Goal: Task Accomplishment & Management: Complete application form

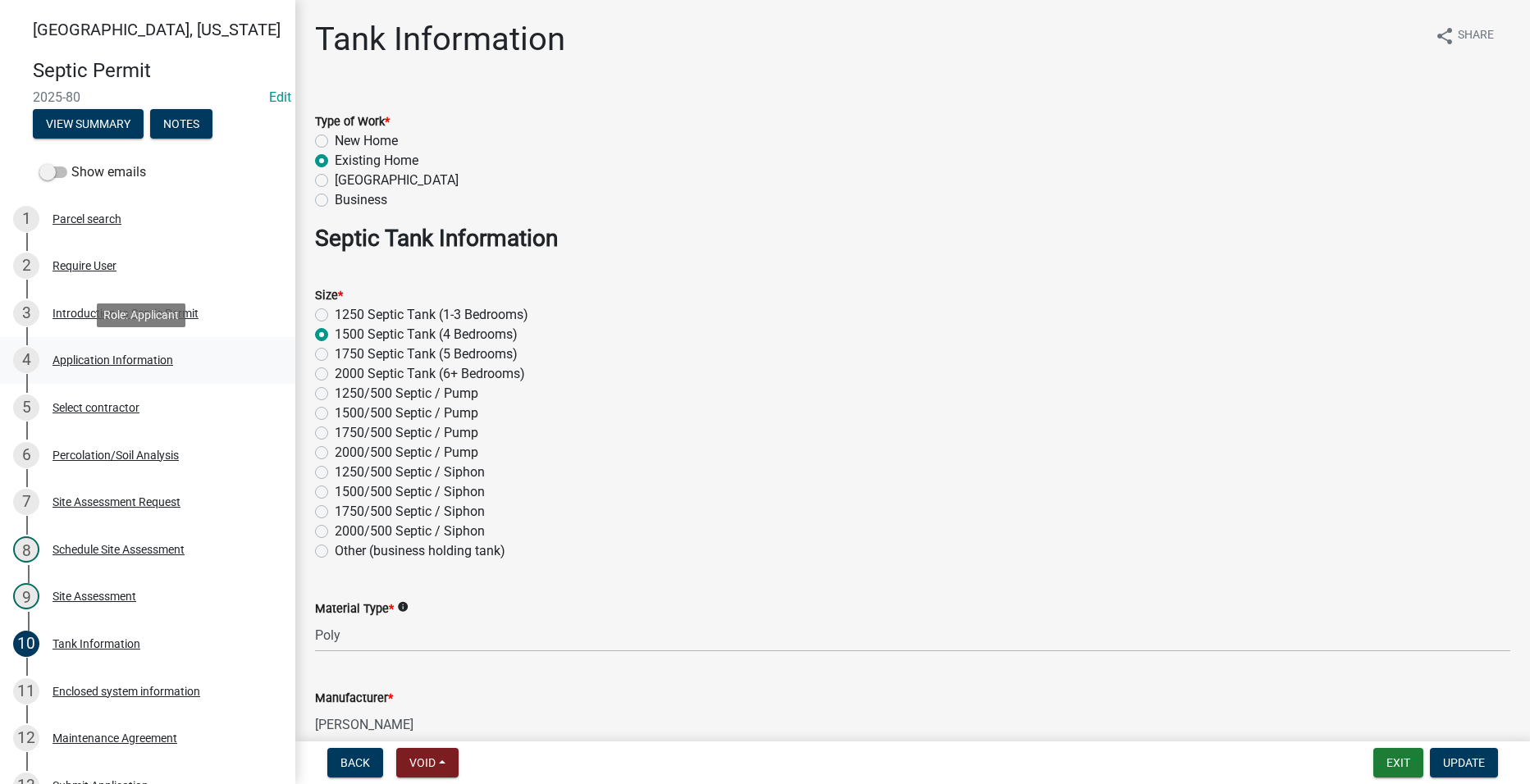
click at [121, 341] on link "4 Application Information" at bounding box center [147, 361] width 295 height 47
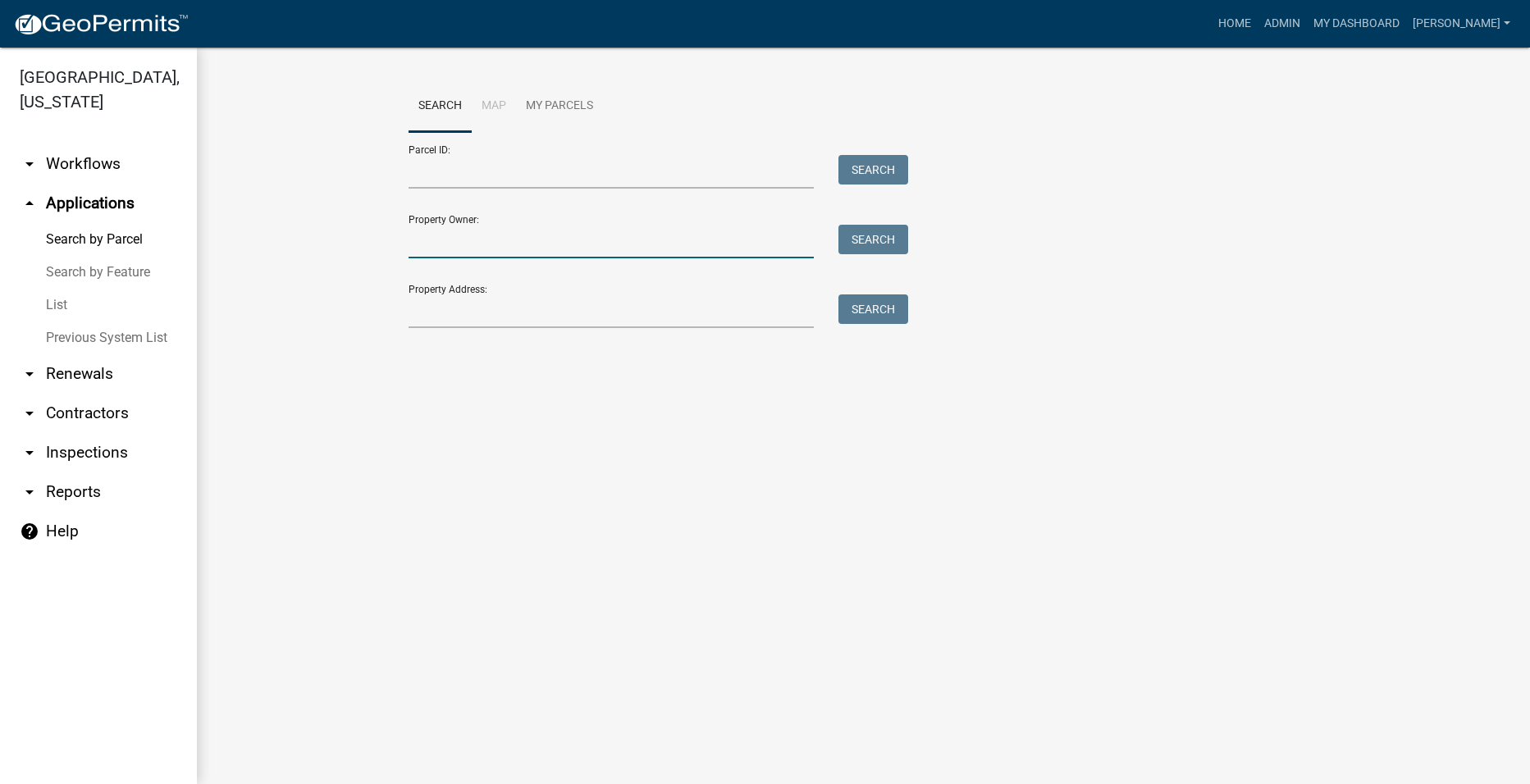
click at [524, 235] on input "Property Owner:" at bounding box center [611, 241] width 406 height 34
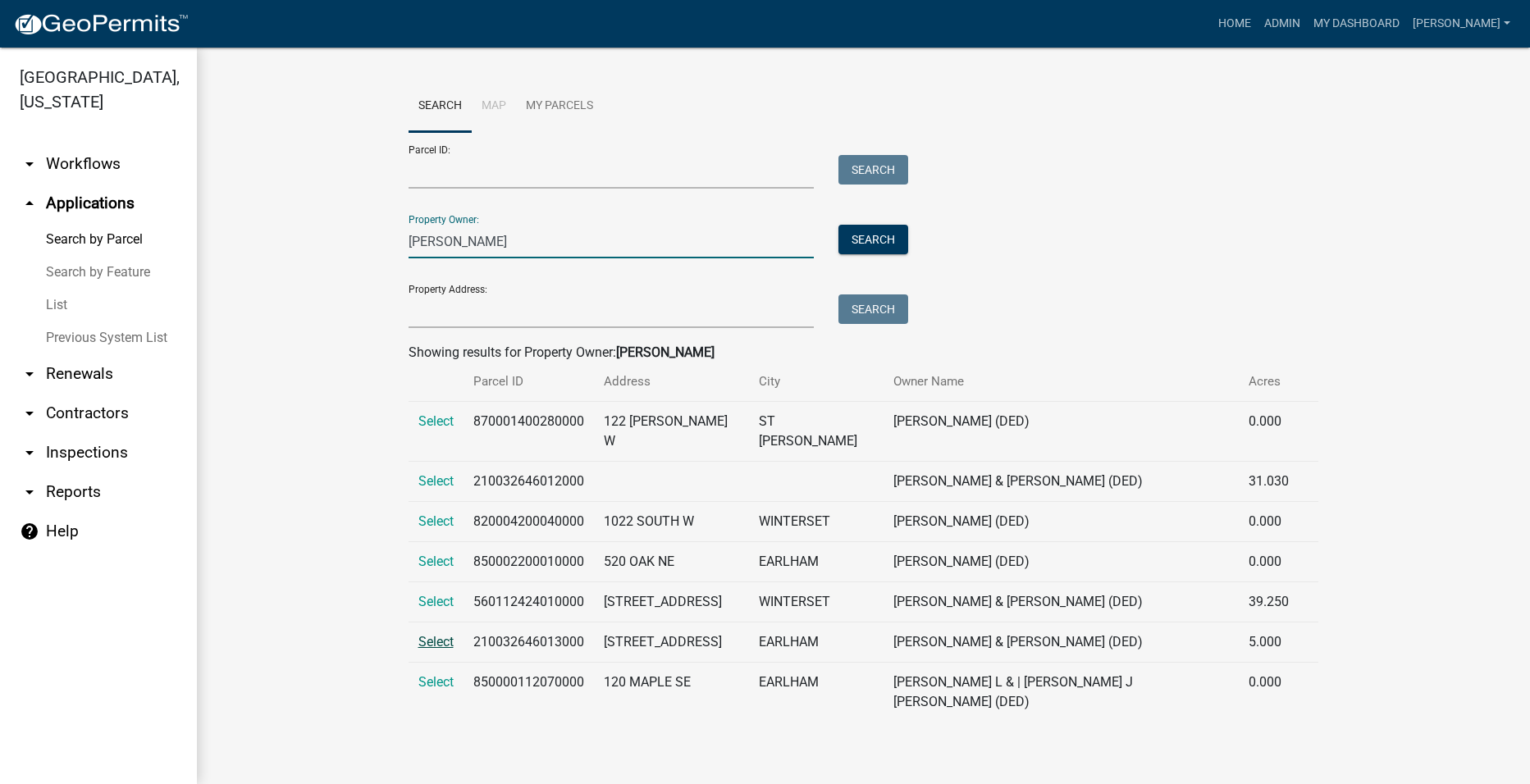
type input "[PERSON_NAME]"
click at [434, 634] on span "Select" at bounding box center [436, 642] width 35 height 15
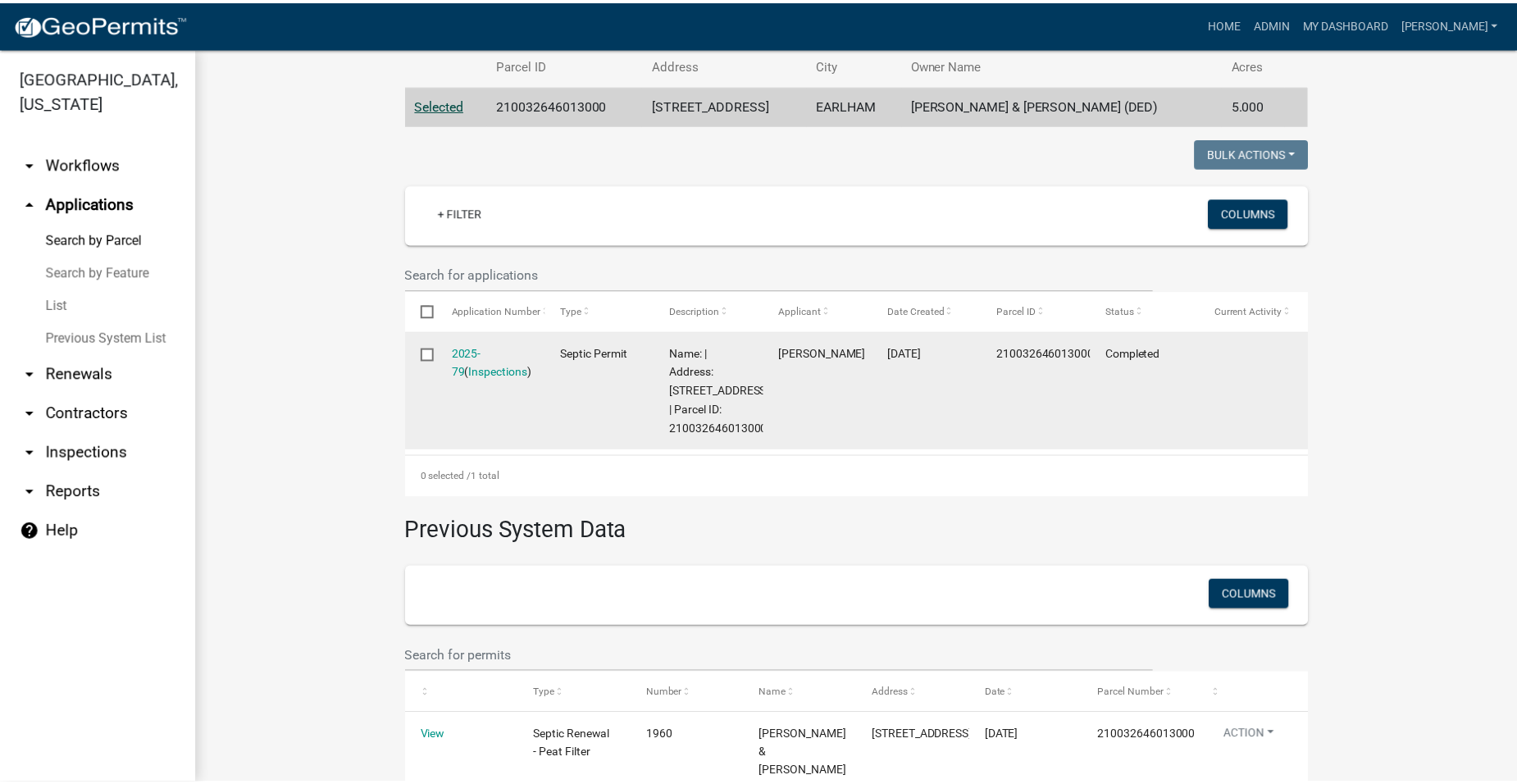
scroll to position [328, 0]
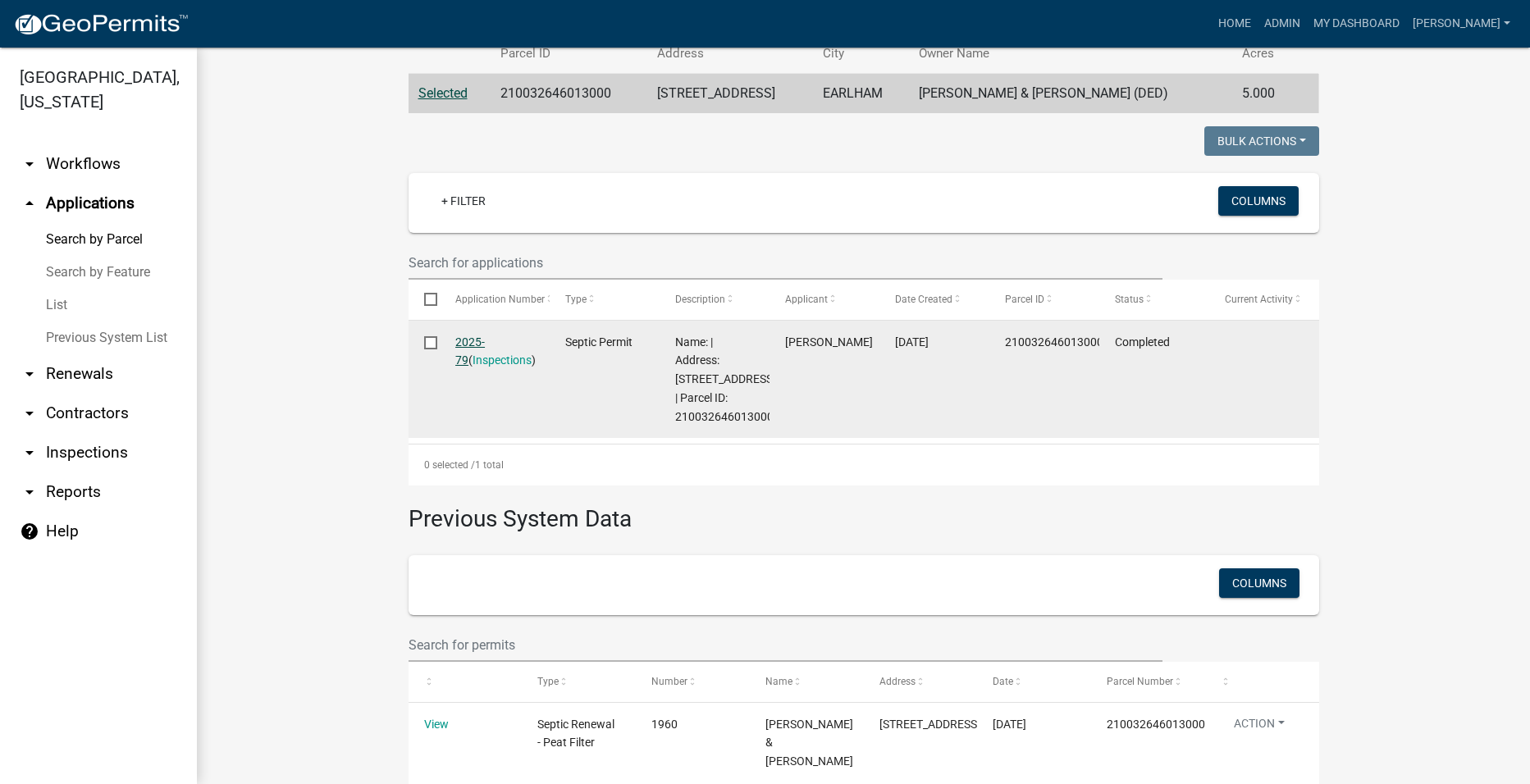
click at [476, 346] on link "2025-79" at bounding box center [470, 351] width 30 height 32
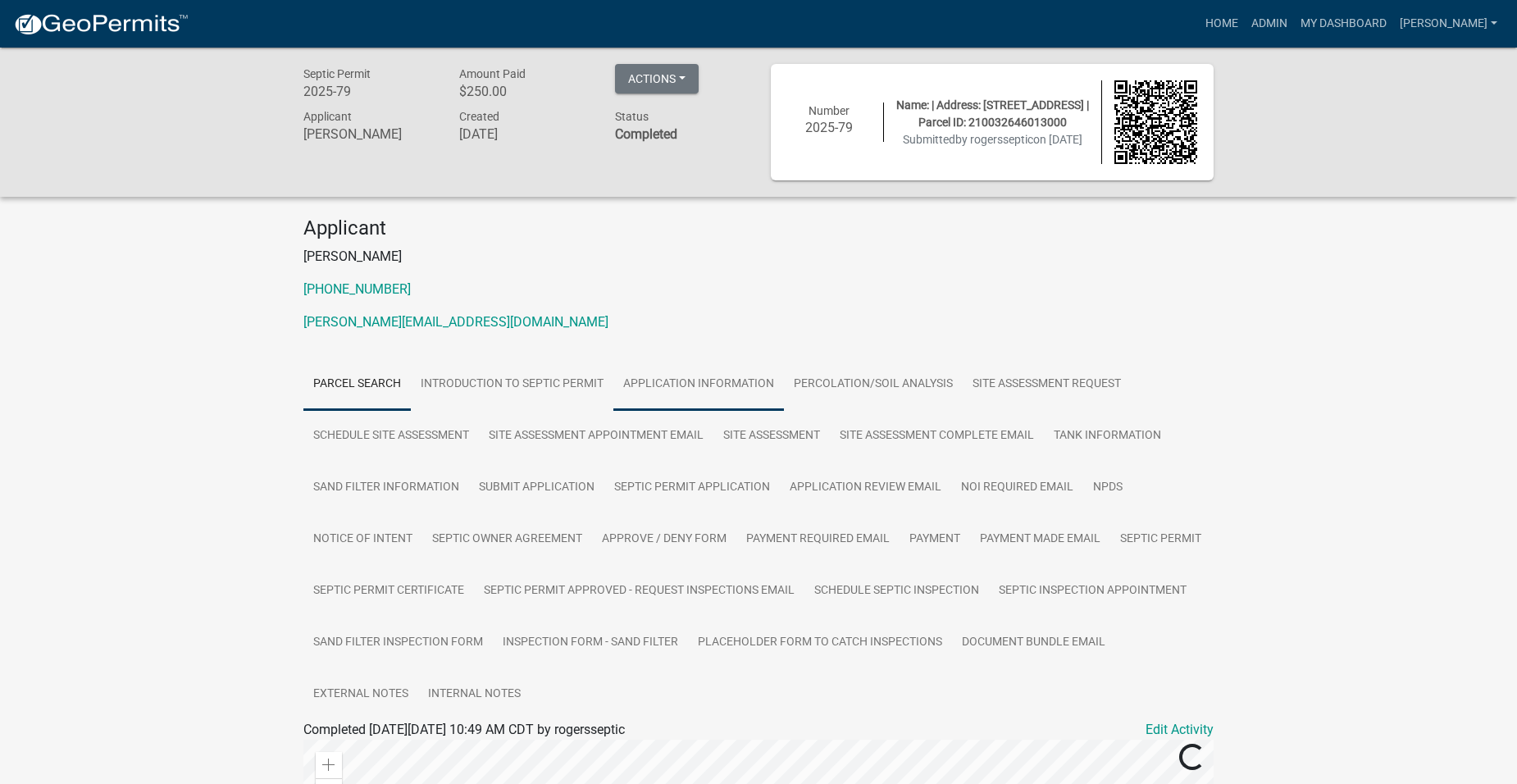
click at [644, 376] on link "Application Information" at bounding box center [699, 385] width 170 height 52
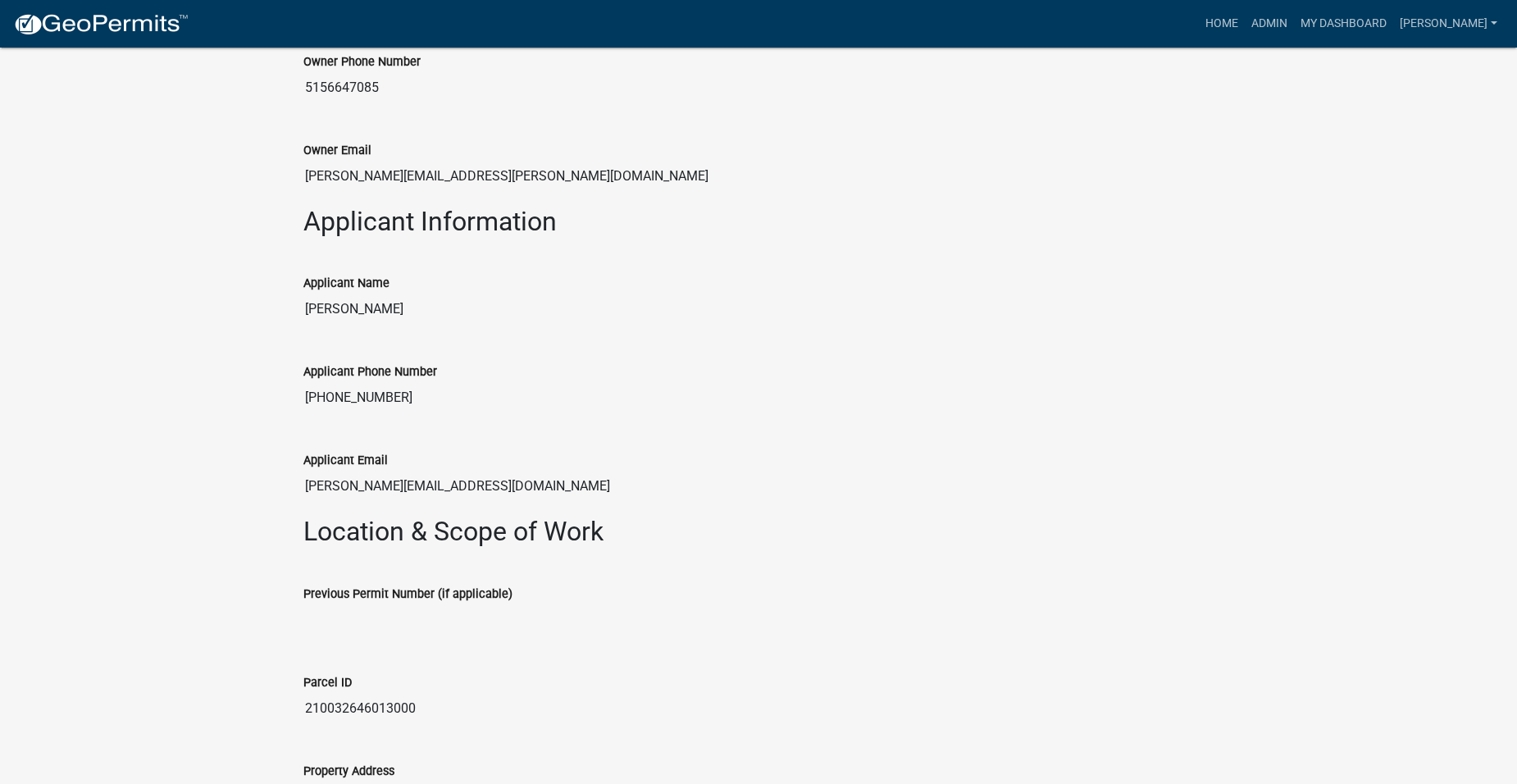
scroll to position [809, 0]
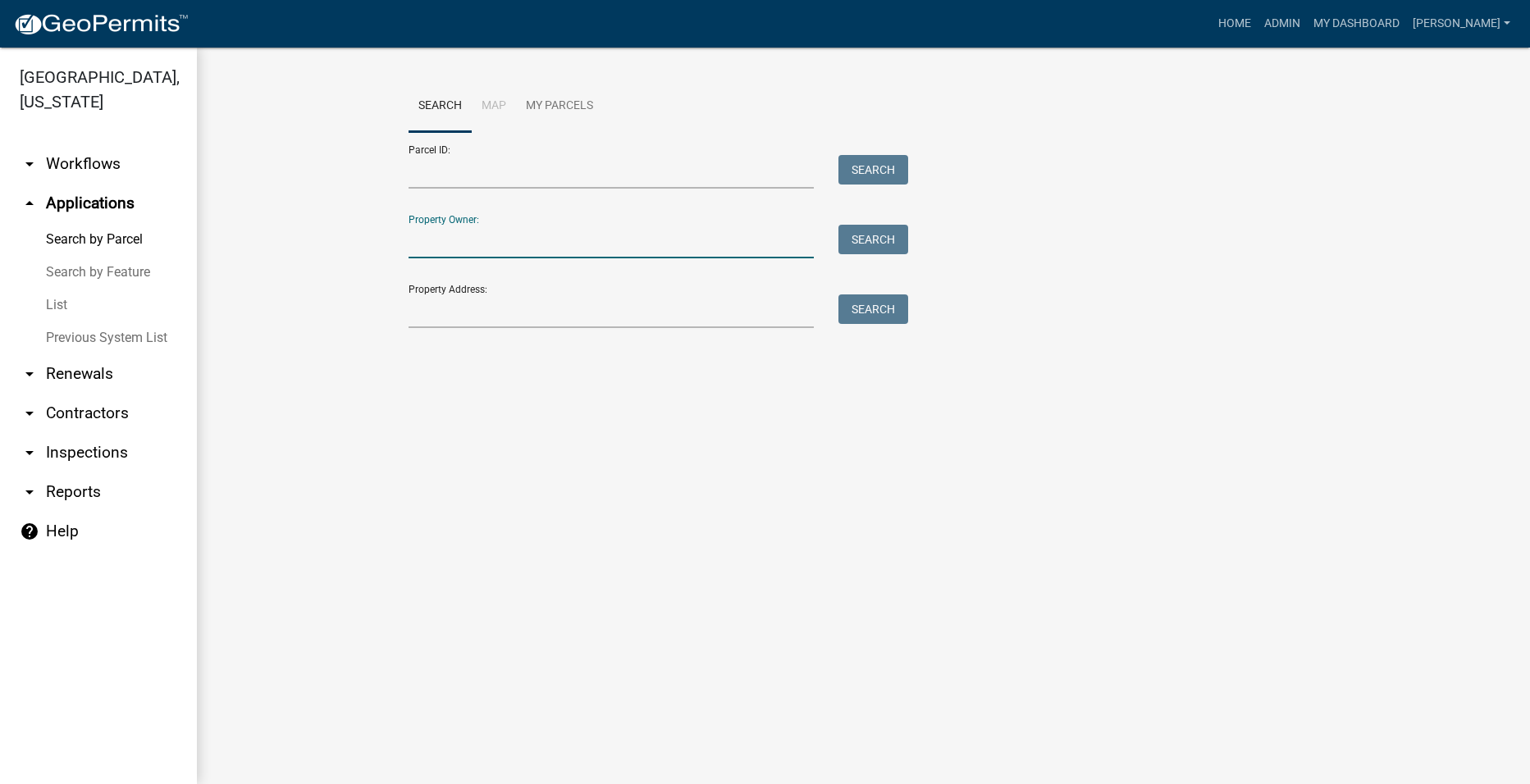
click at [440, 239] on input "Property Owner:" at bounding box center [611, 241] width 406 height 34
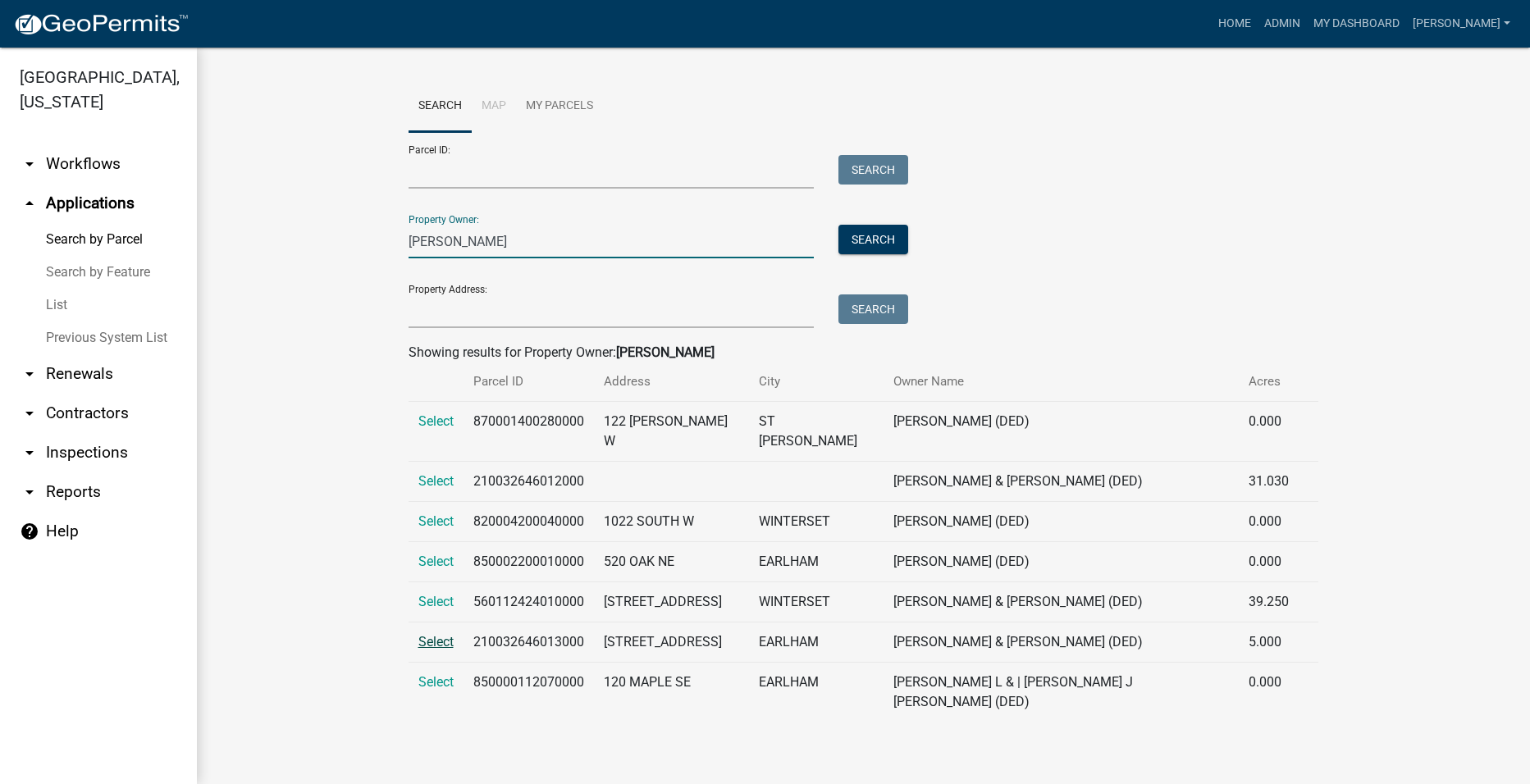
type input "[PERSON_NAME]"
click at [441, 634] on span "Select" at bounding box center [436, 642] width 35 height 15
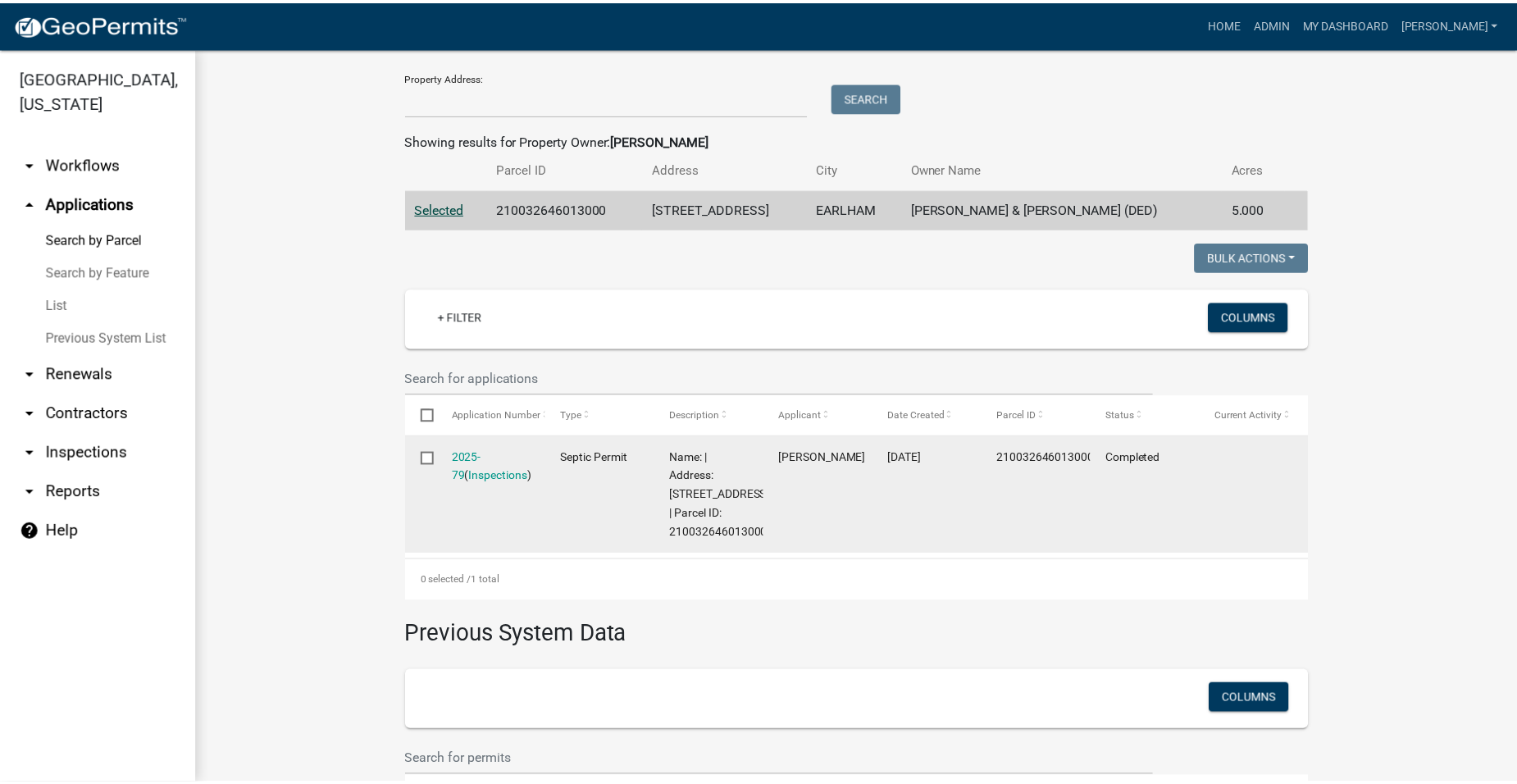
scroll to position [247, 0]
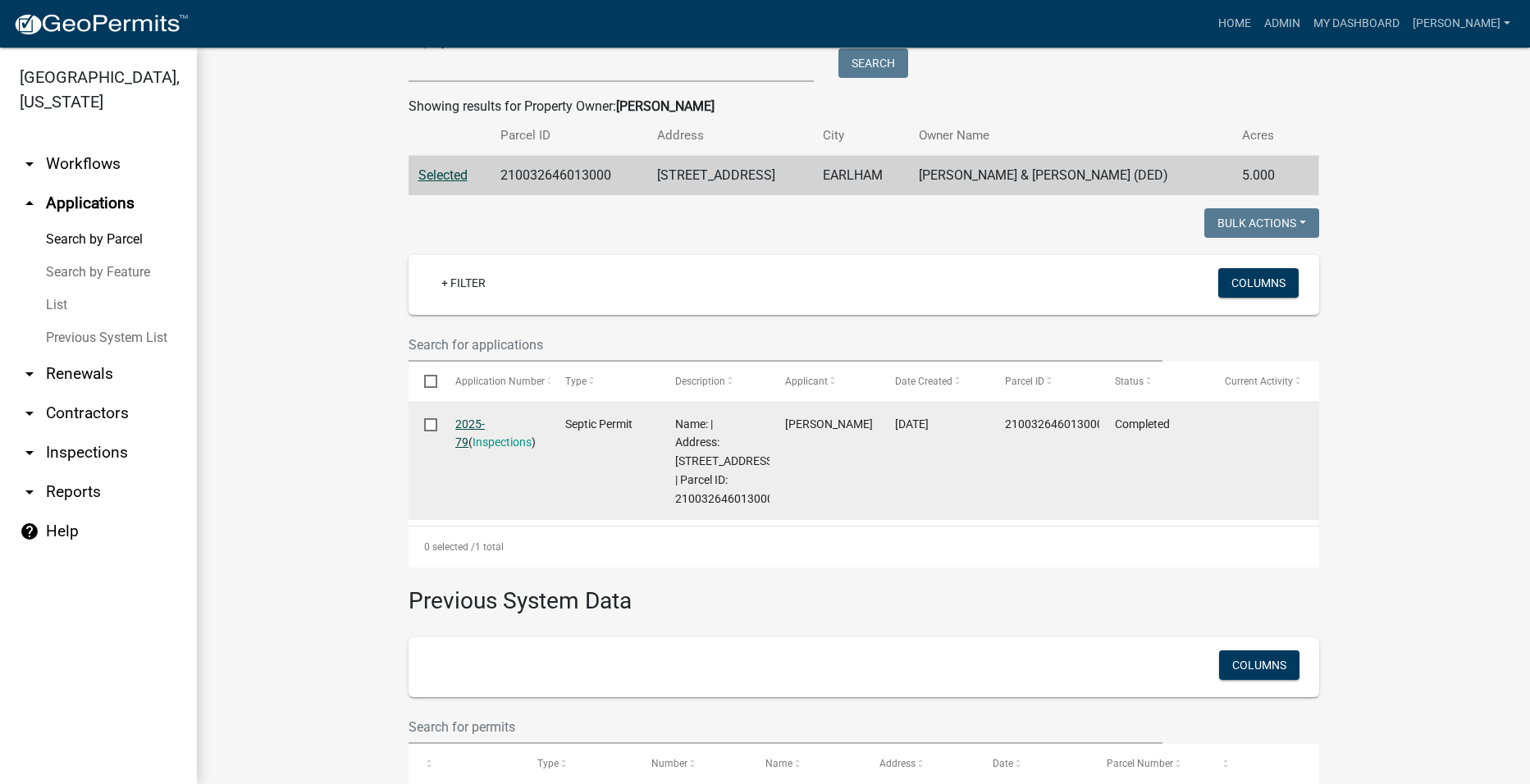
click at [485, 420] on link "2025-79" at bounding box center [470, 433] width 30 height 32
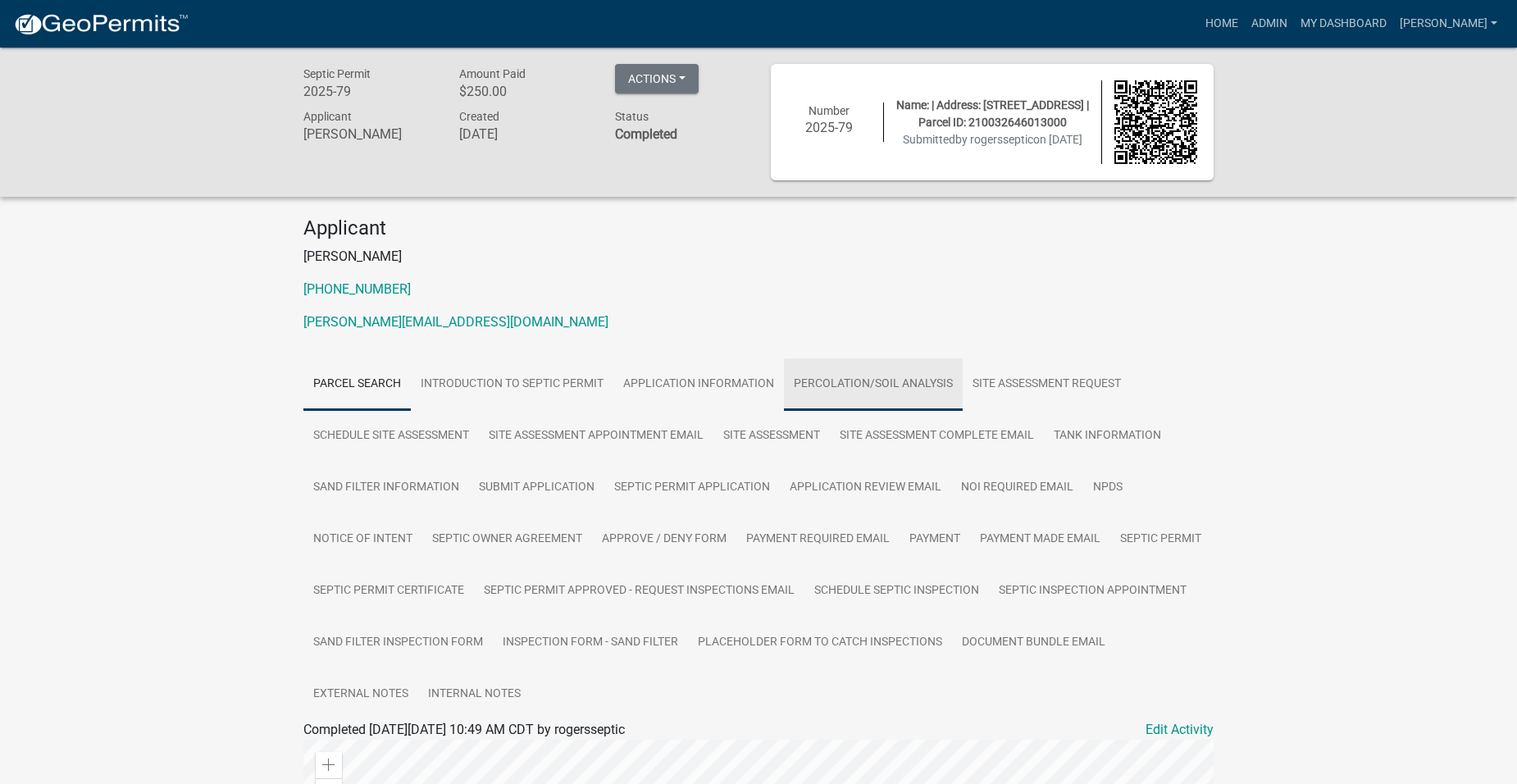
click at [901, 378] on link "Percolation/Soil Analysis" at bounding box center [873, 385] width 179 height 52
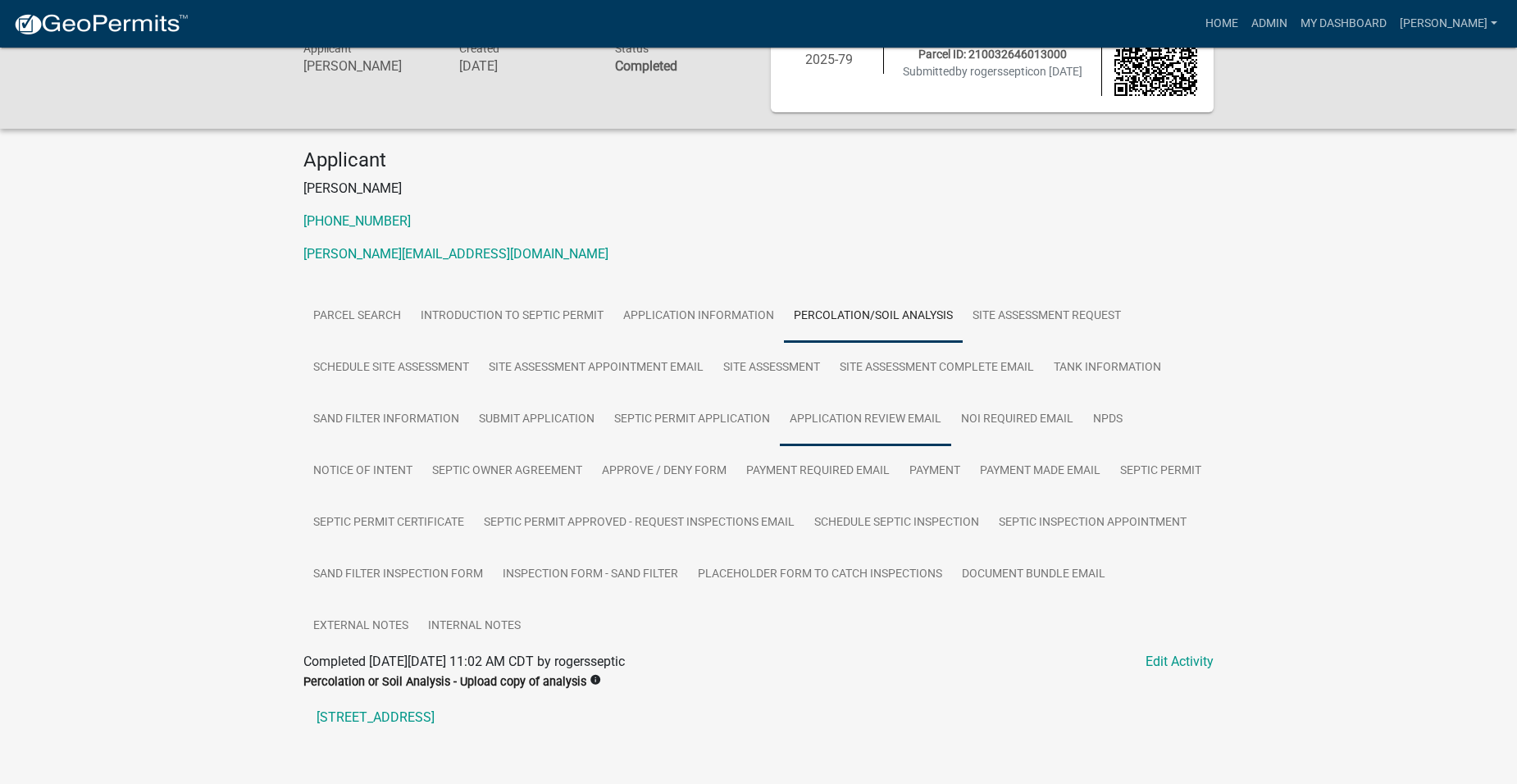
scroll to position [112, 0]
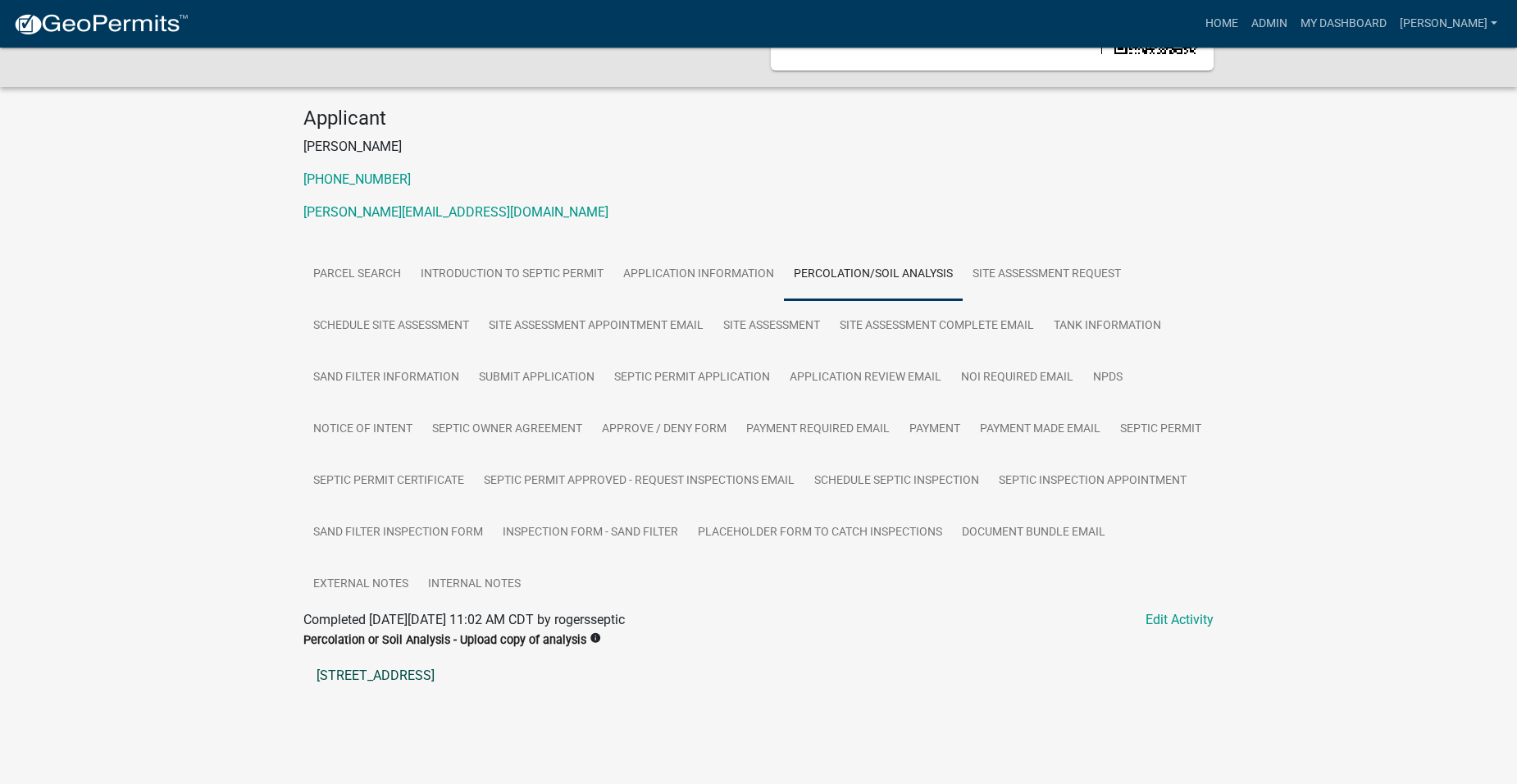
click at [381, 674] on link "[STREET_ADDRESS]" at bounding box center [759, 676] width 911 height 40
click at [1111, 456] on link "Septic Permit" at bounding box center [1161, 429] width 101 height 52
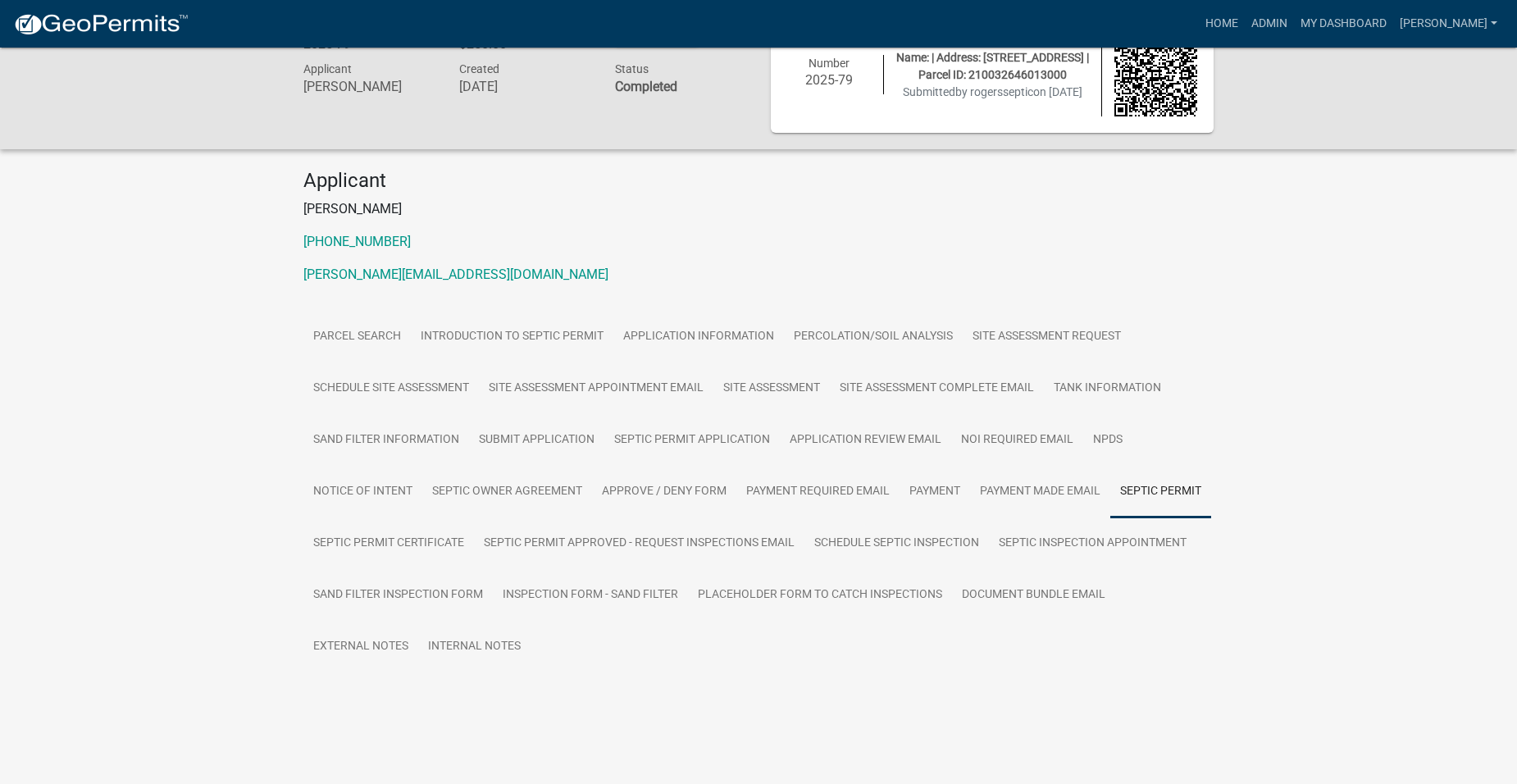
scroll to position [47, 0]
click at [366, 698] on link "Septic Permit" at bounding box center [342, 702] width 77 height 15
click at [493, 592] on link "Sand Filter Inspection Form" at bounding box center [398, 595] width 190 height 52
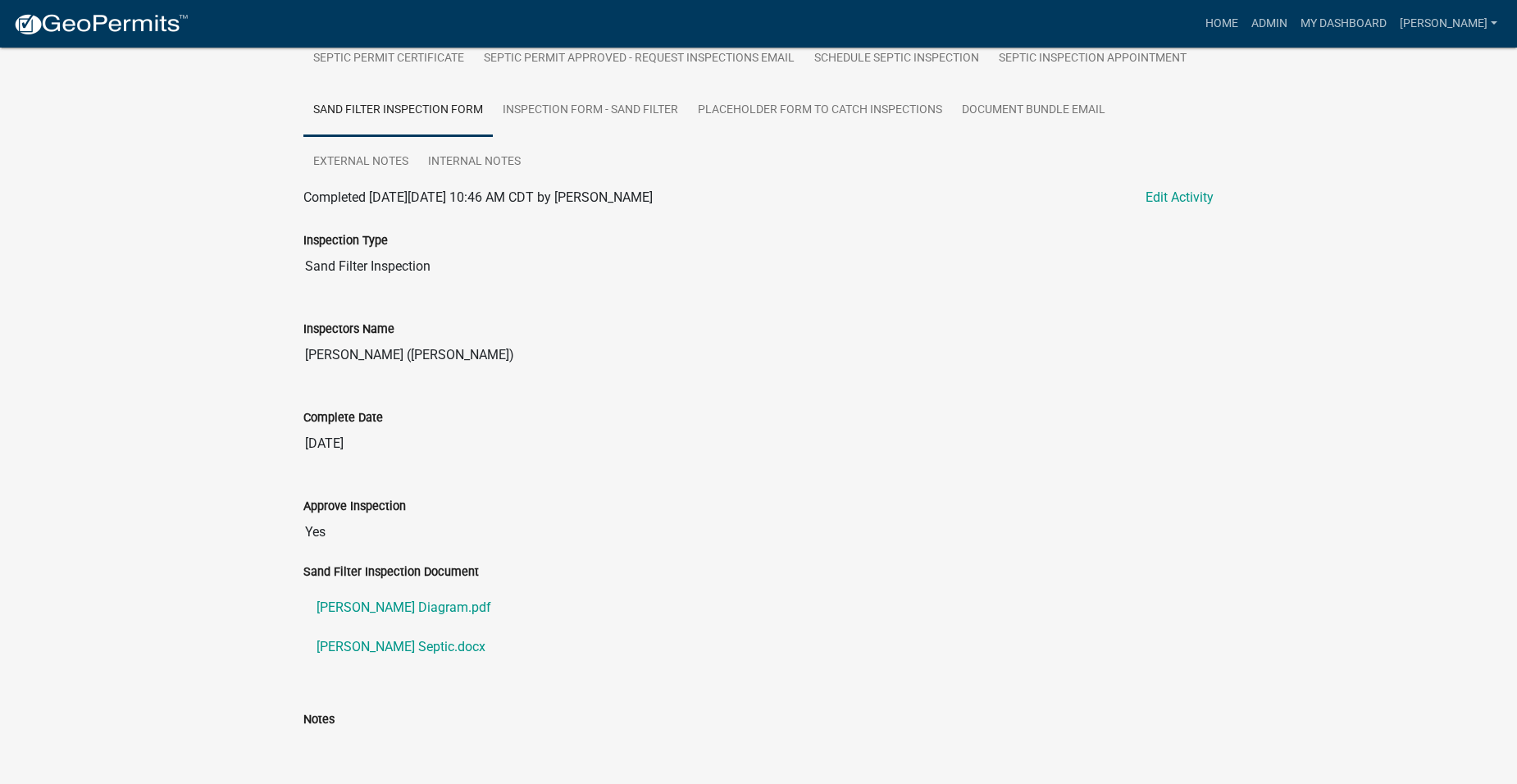
scroll to position [539, 0]
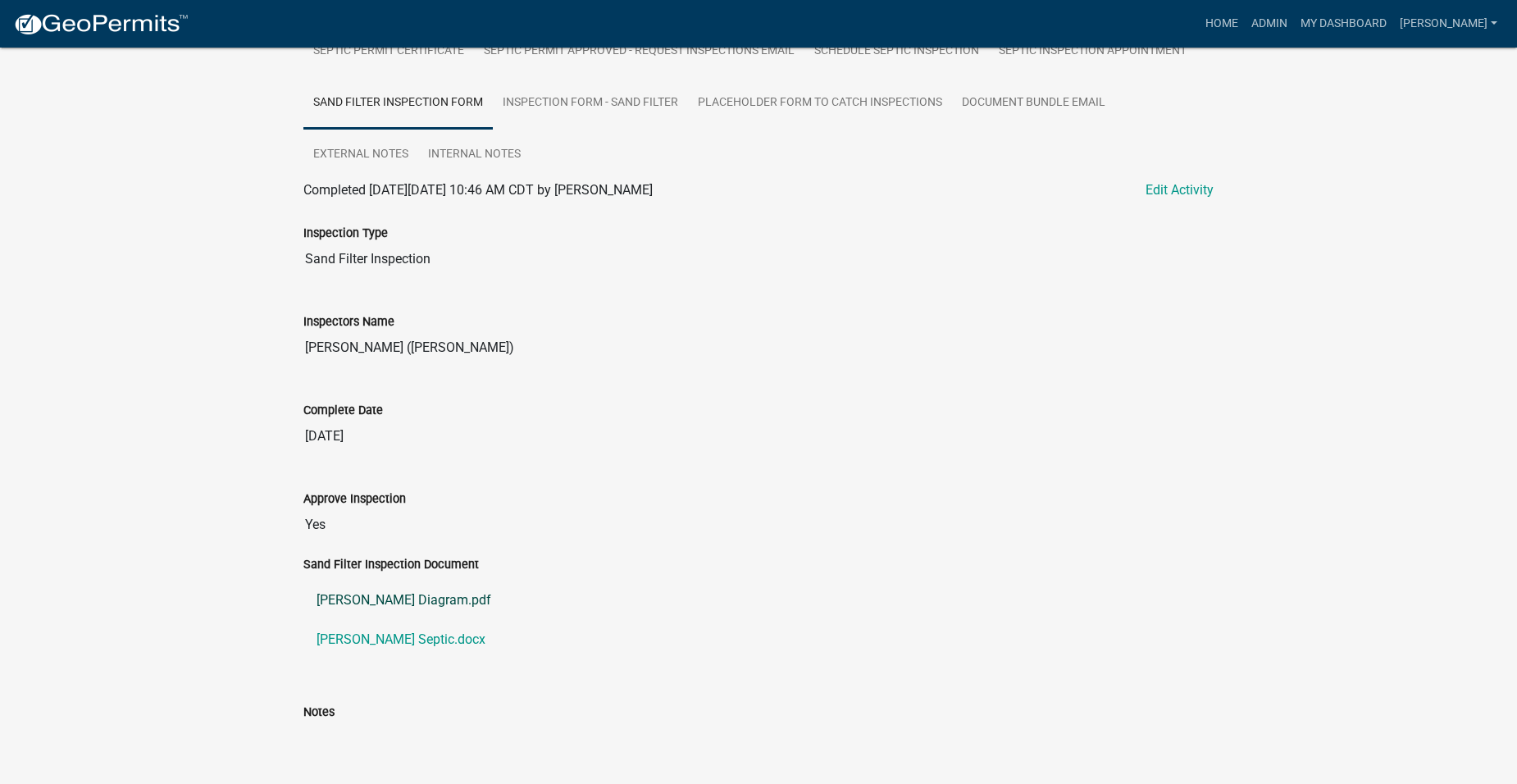
click at [390, 599] on link "[PERSON_NAME] Diagram.pdf" at bounding box center [759, 600] width 911 height 40
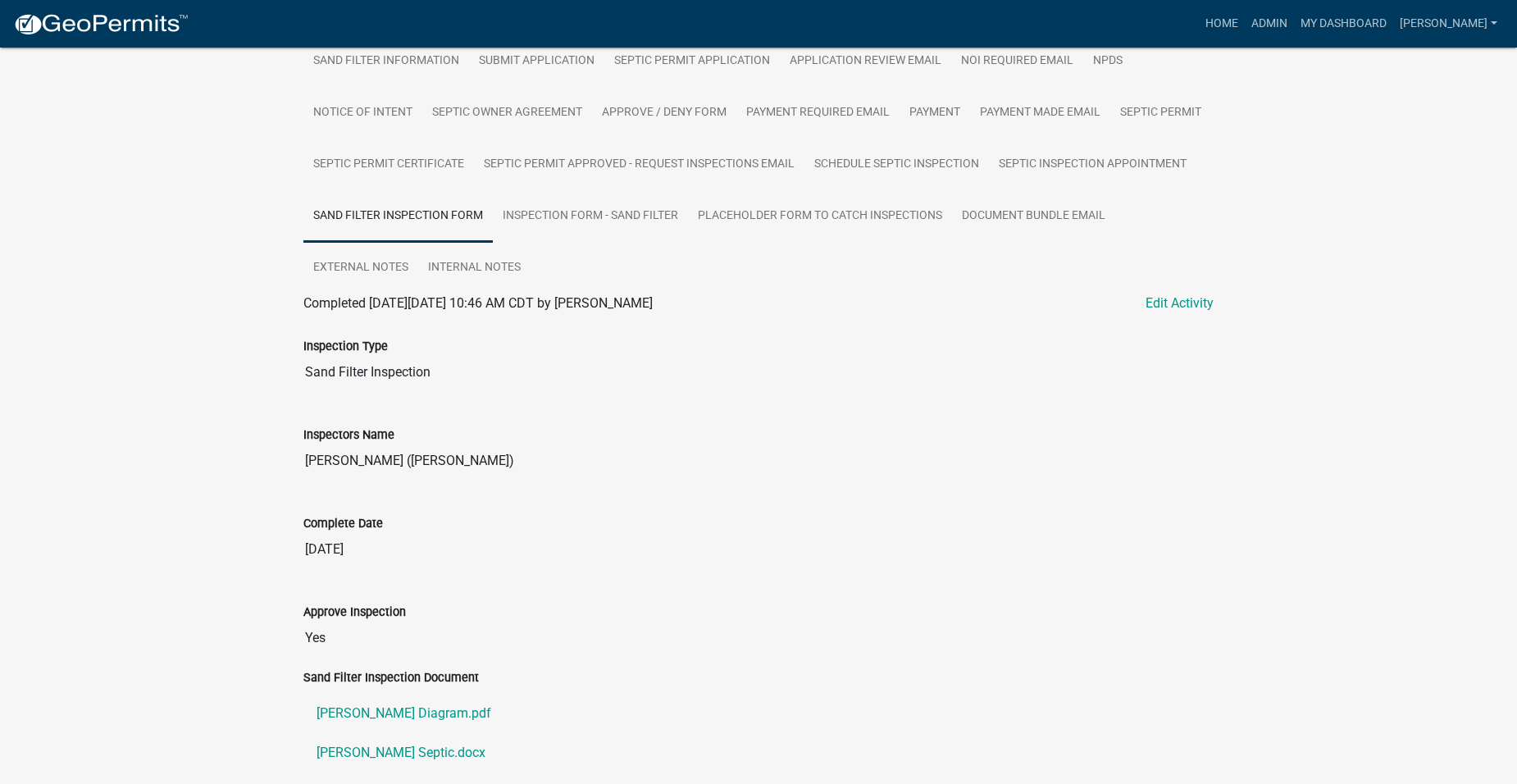
scroll to position [212, 0]
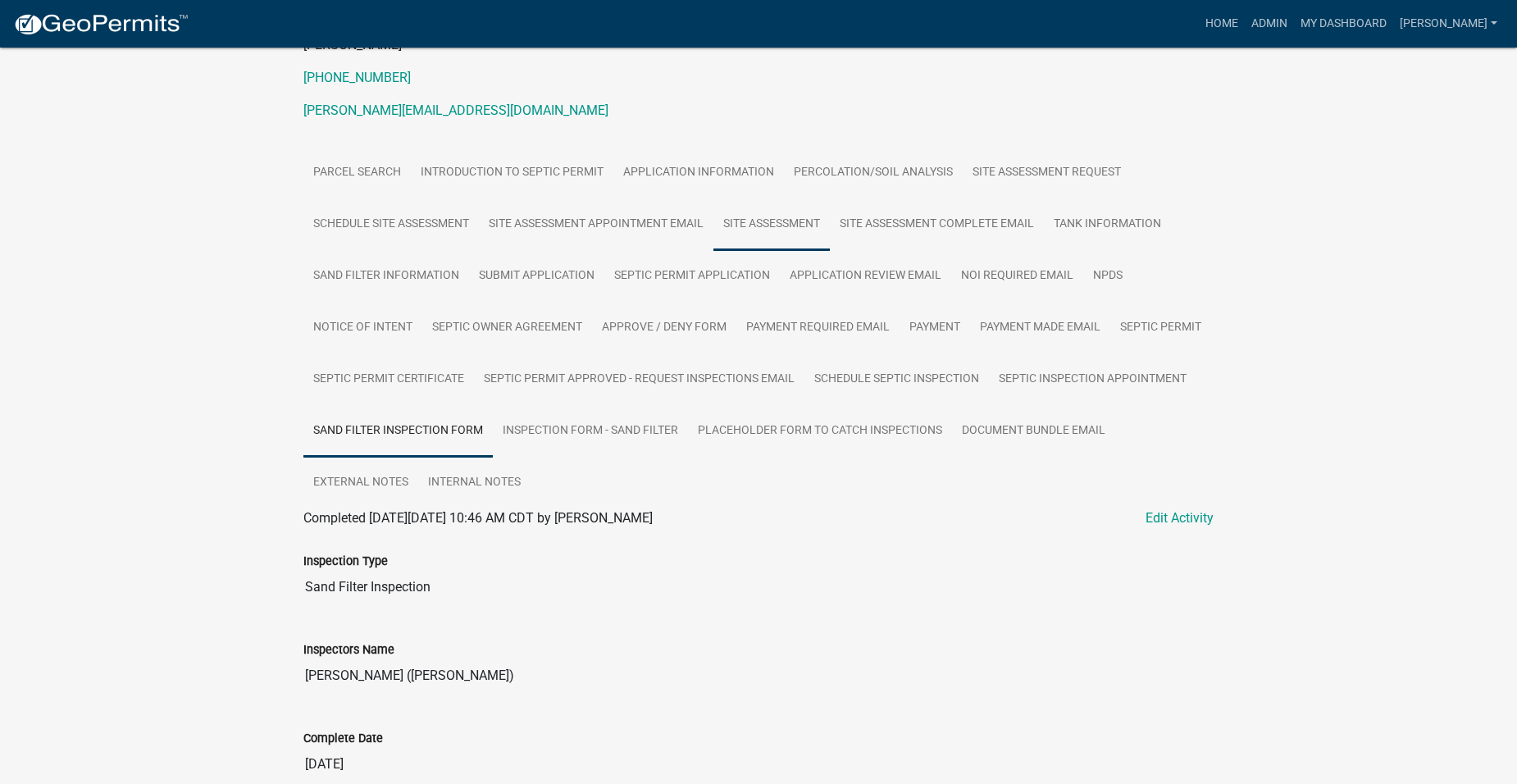
click at [746, 213] on link "Site Assessment" at bounding box center [772, 224] width 116 height 52
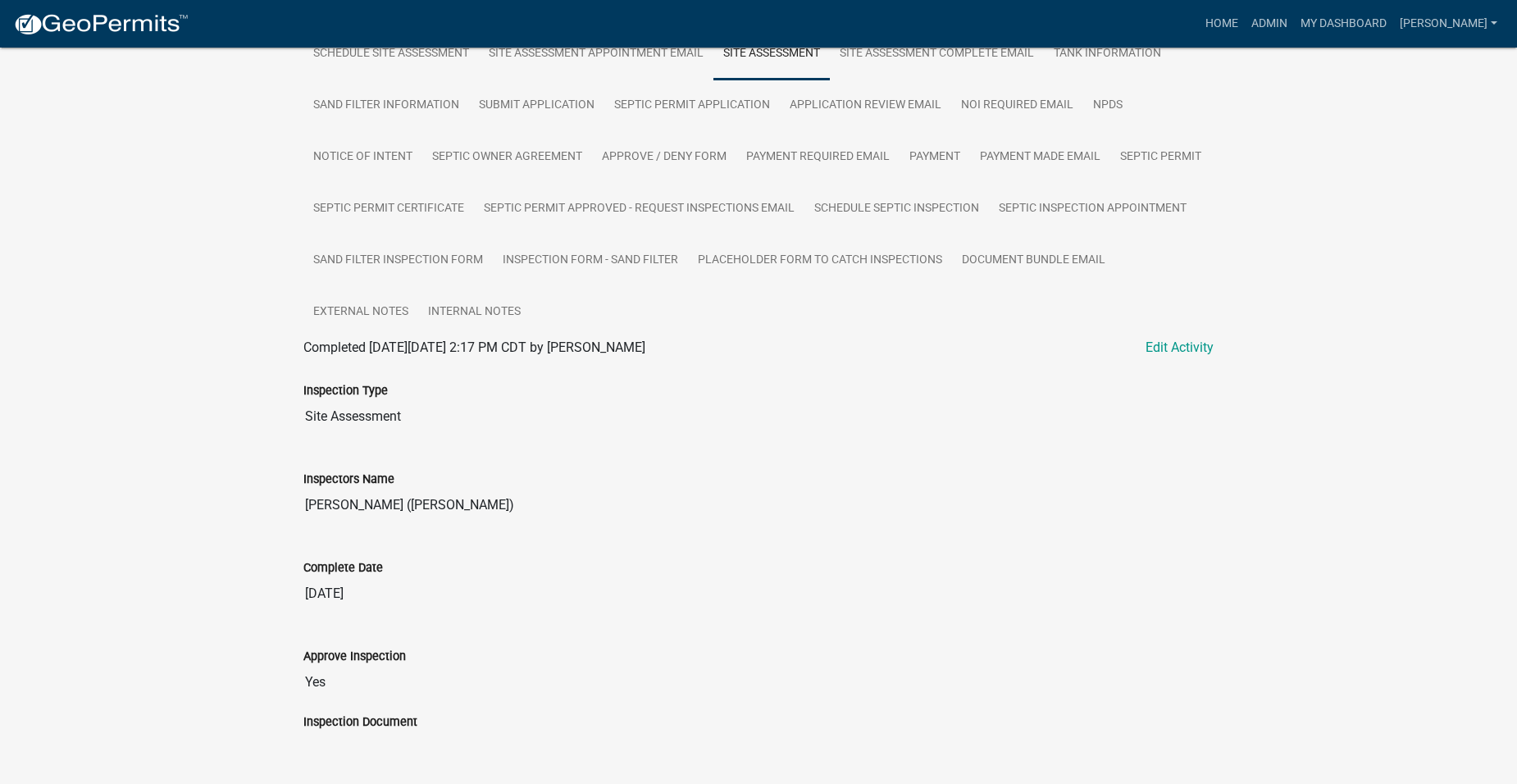
scroll to position [384, 0]
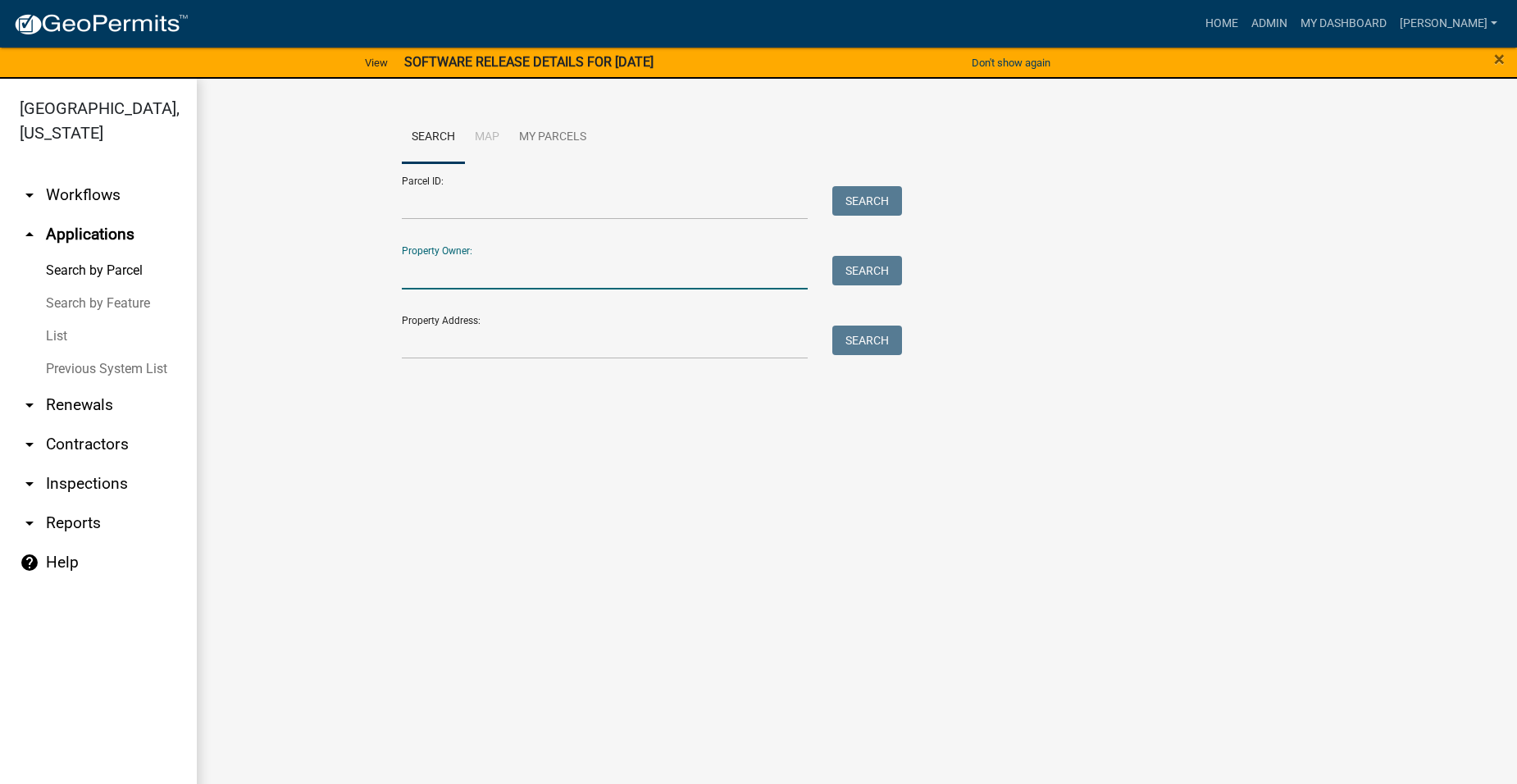
click at [517, 275] on input "Property Owner:" at bounding box center [605, 273] width 406 height 34
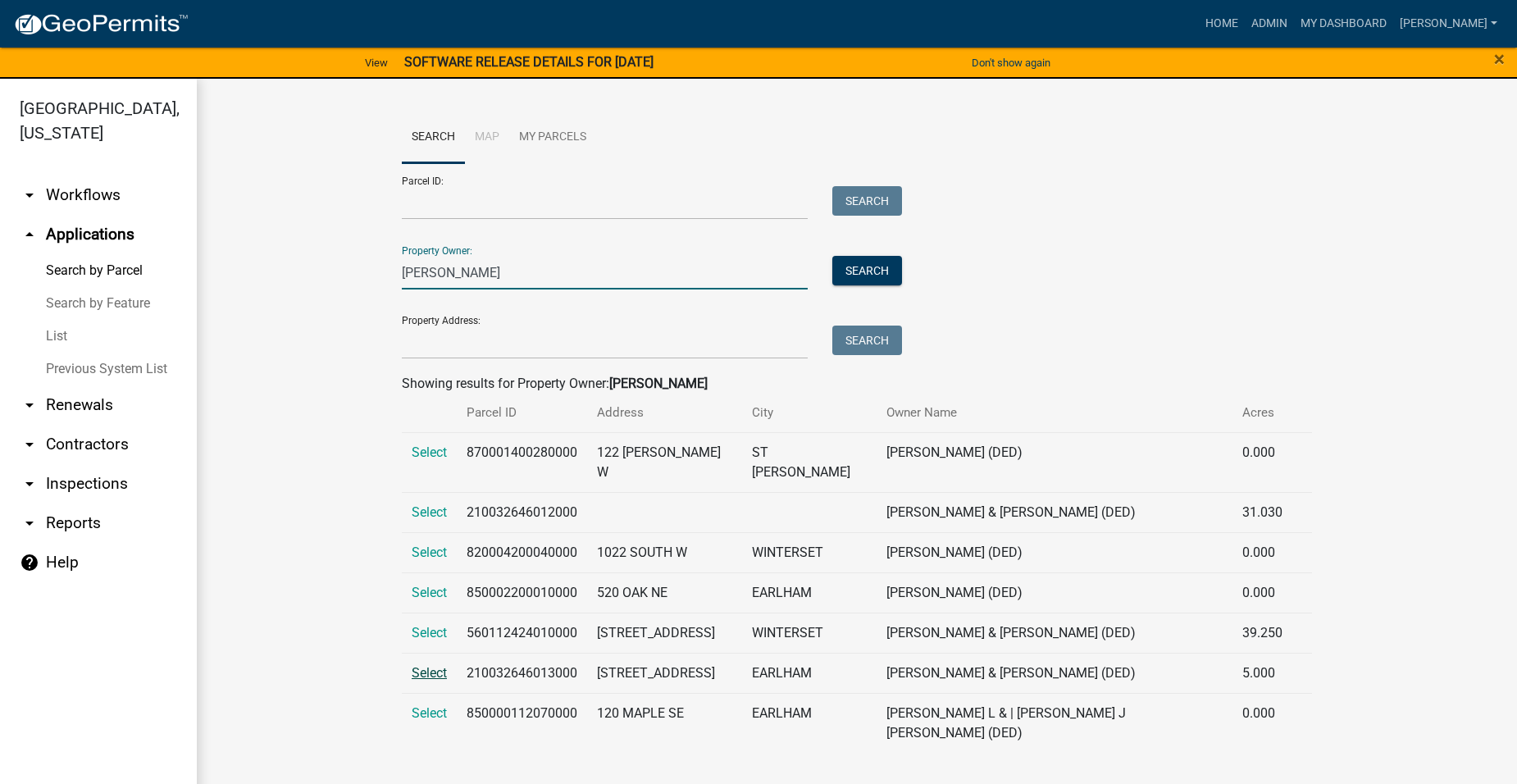
type input "Bower"
click at [434, 665] on span "Select" at bounding box center [429, 673] width 35 height 15
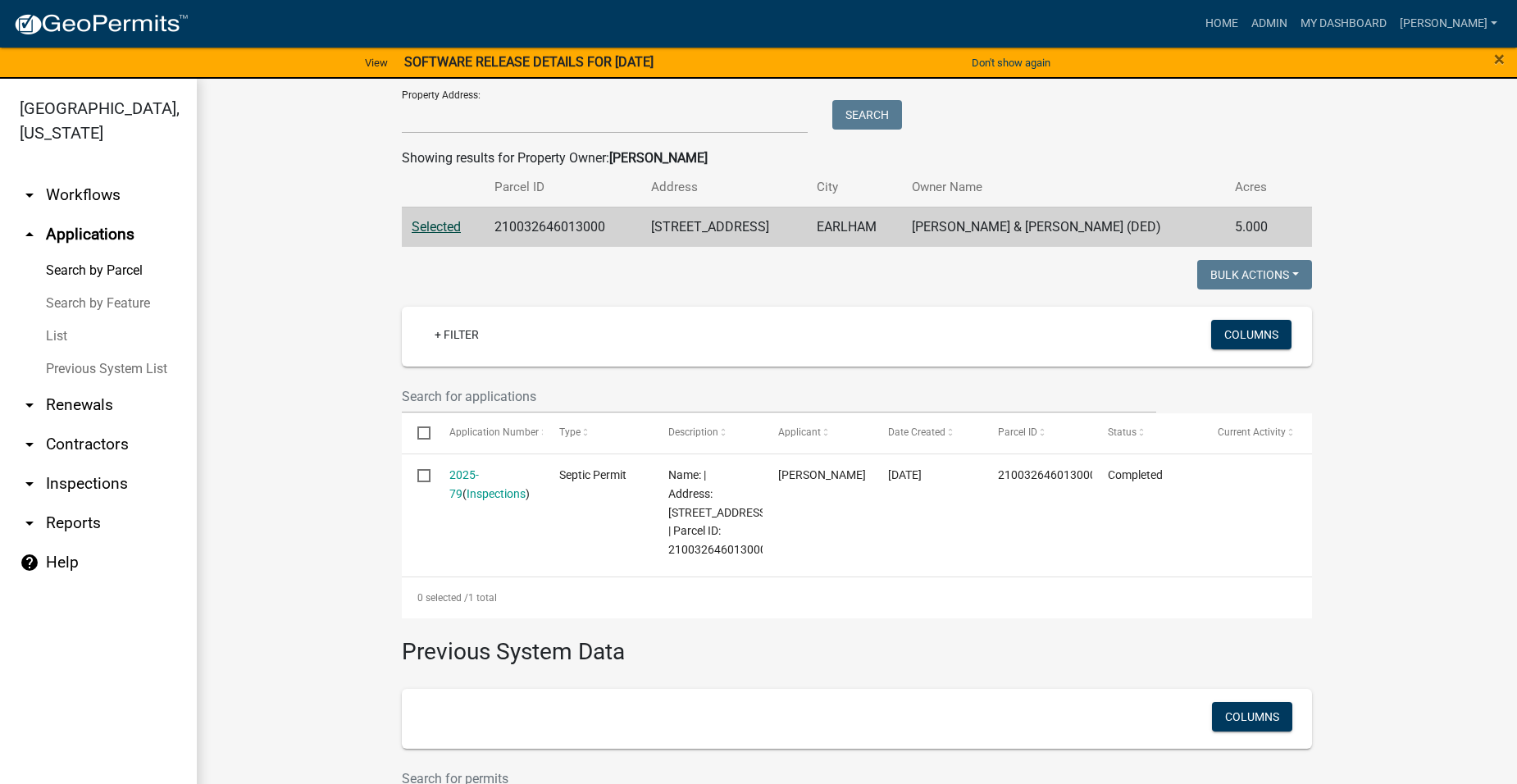
scroll to position [247, 0]
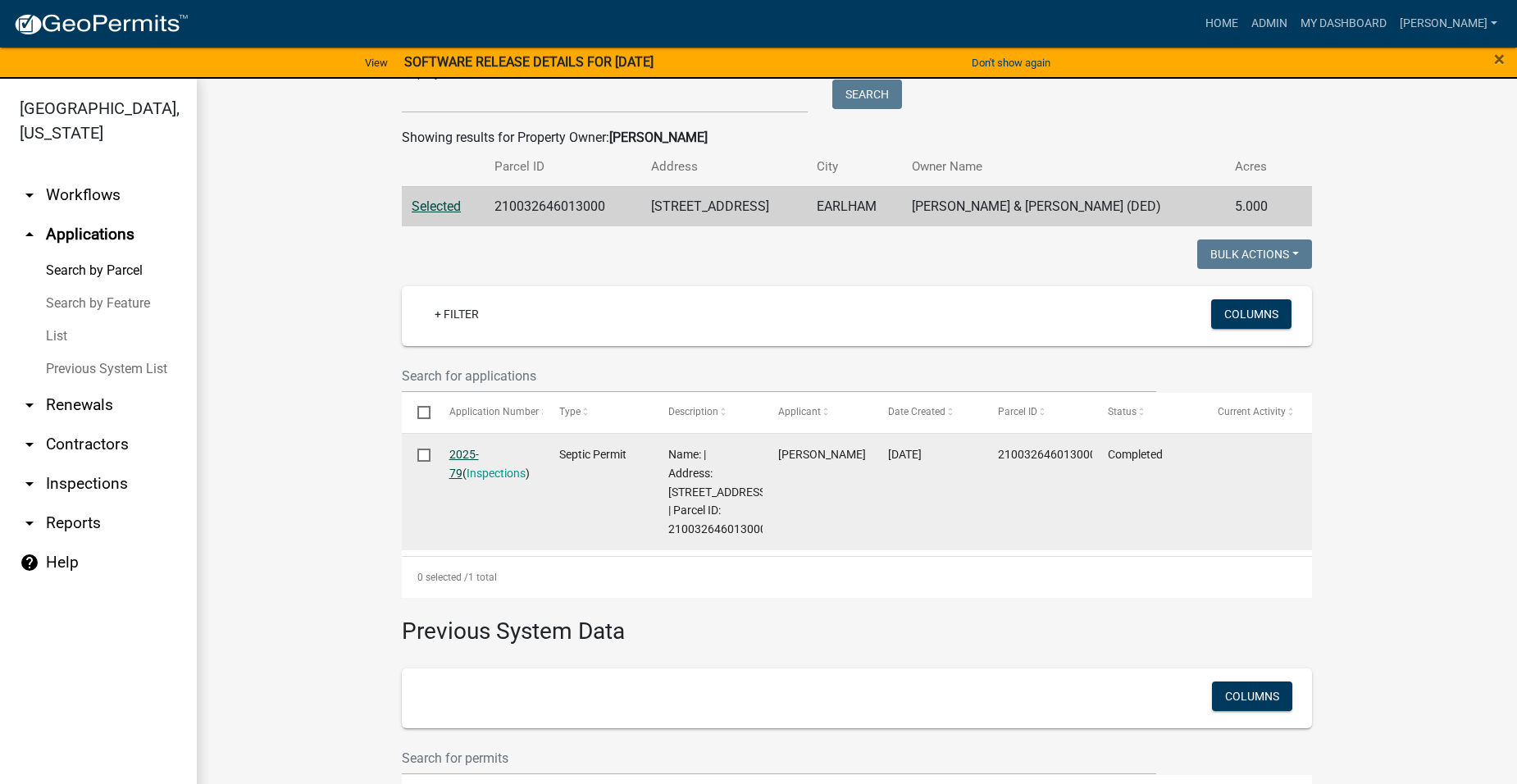
click at [462, 452] on link "2025-79" at bounding box center [464, 463] width 30 height 32
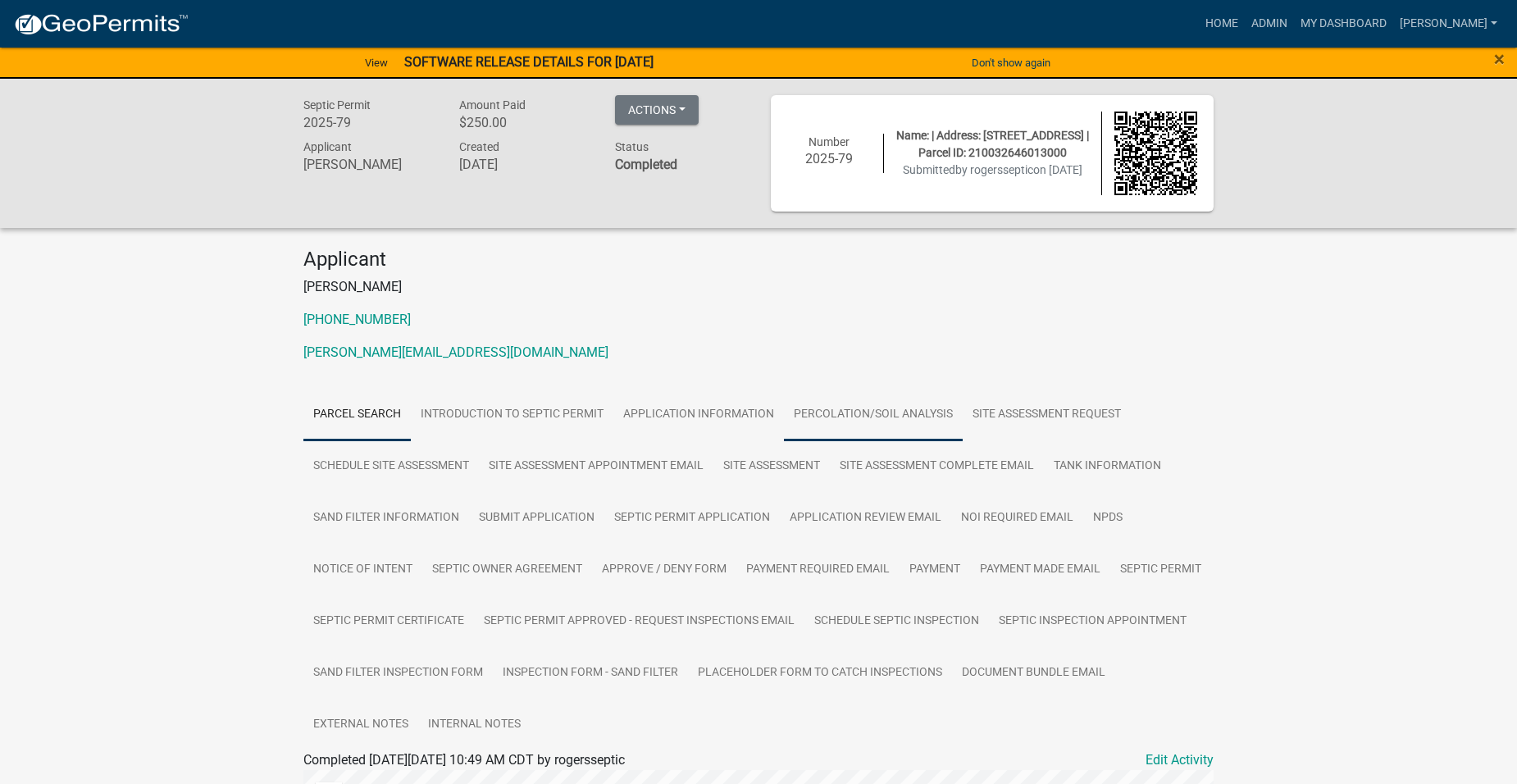
click at [868, 413] on link "Percolation/Soil Analysis" at bounding box center [873, 415] width 179 height 52
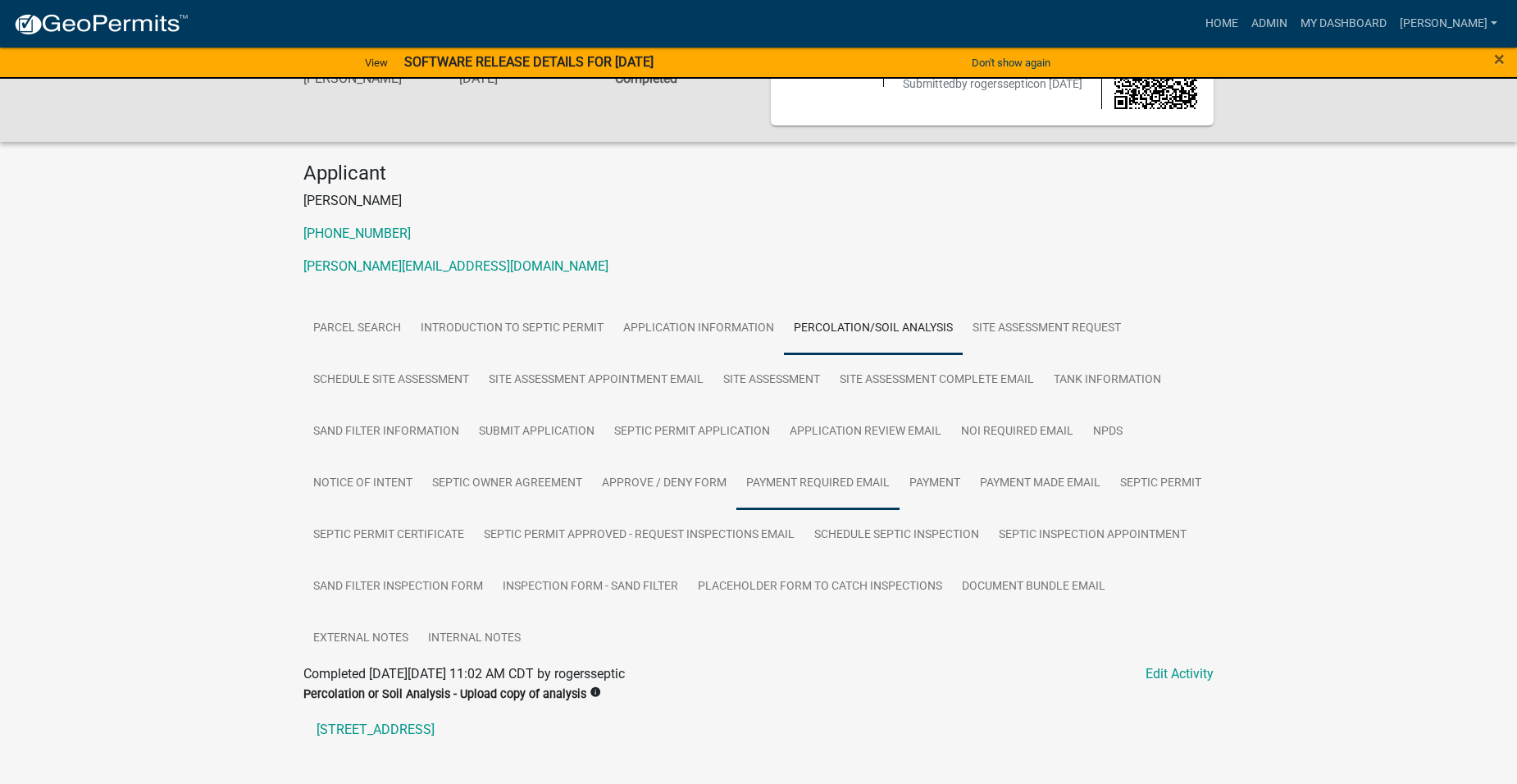
scroll to position [143, 0]
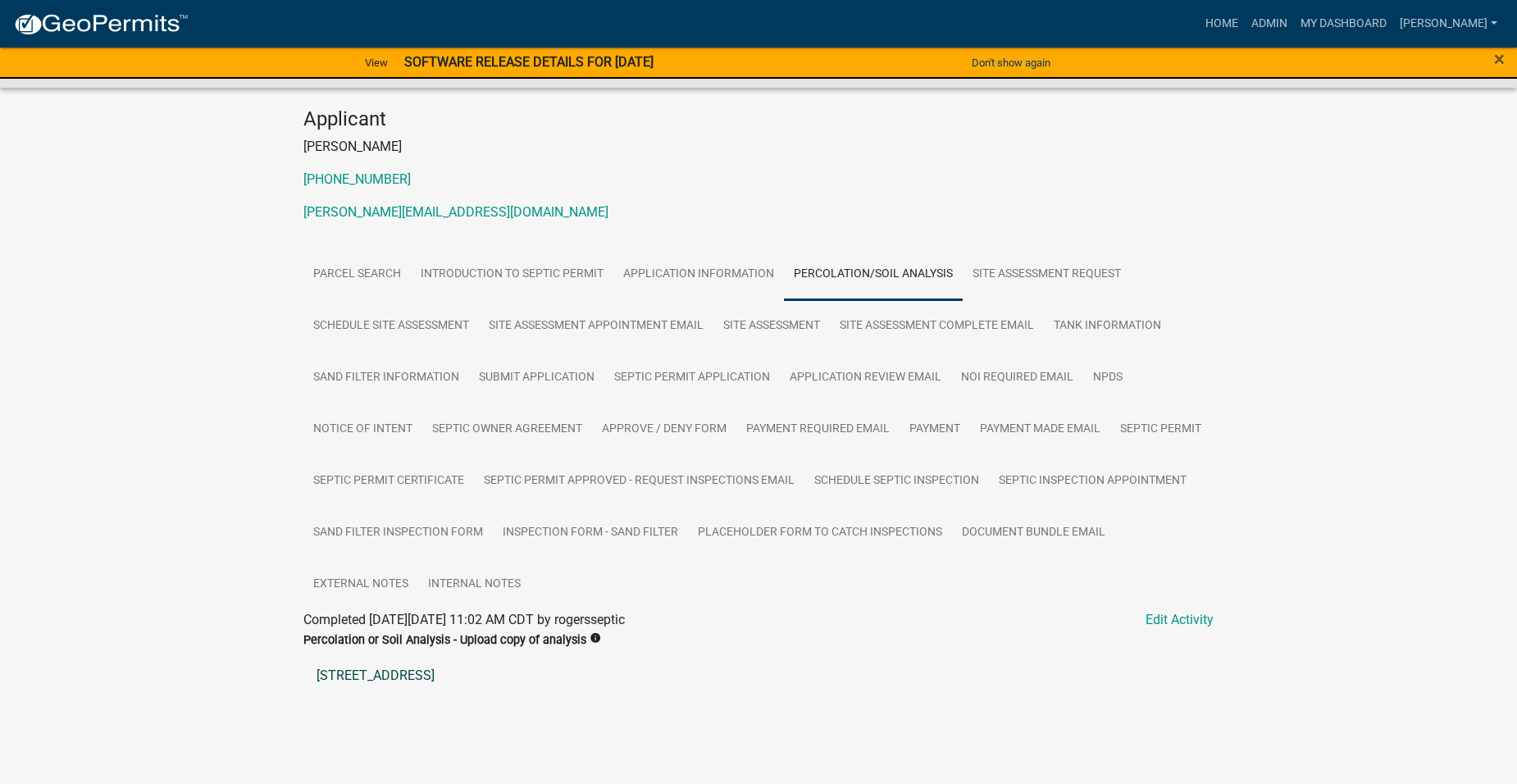
click at [447, 677] on link "[STREET_ADDRESS]" at bounding box center [759, 676] width 911 height 40
click at [393, 672] on link "[STREET_ADDRESS]" at bounding box center [759, 676] width 911 height 40
click at [809, 268] on link "Percolation/Soil Analysis" at bounding box center [873, 275] width 179 height 52
click at [402, 671] on link "[STREET_ADDRESS]" at bounding box center [759, 676] width 911 height 40
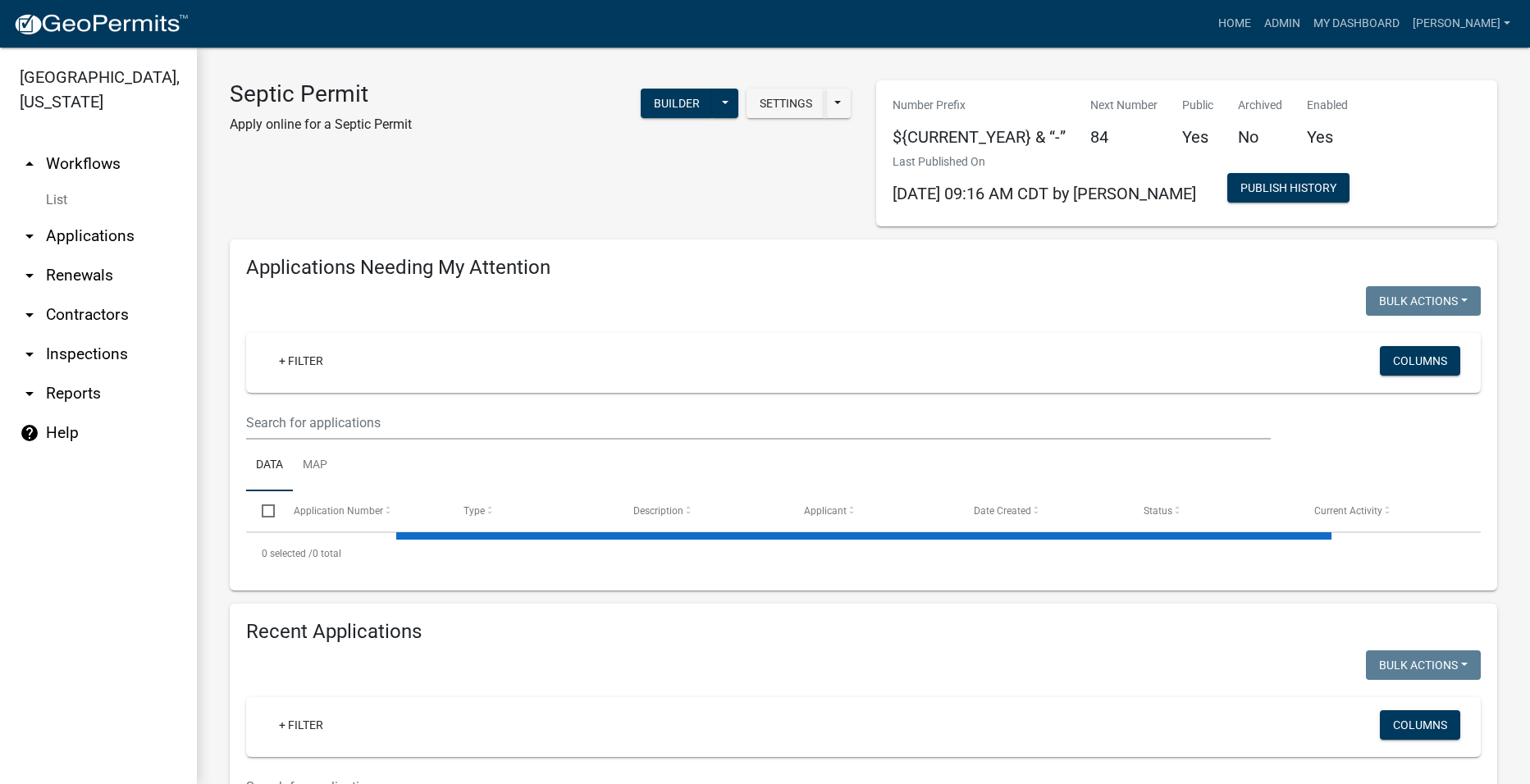
select select "2: 50"
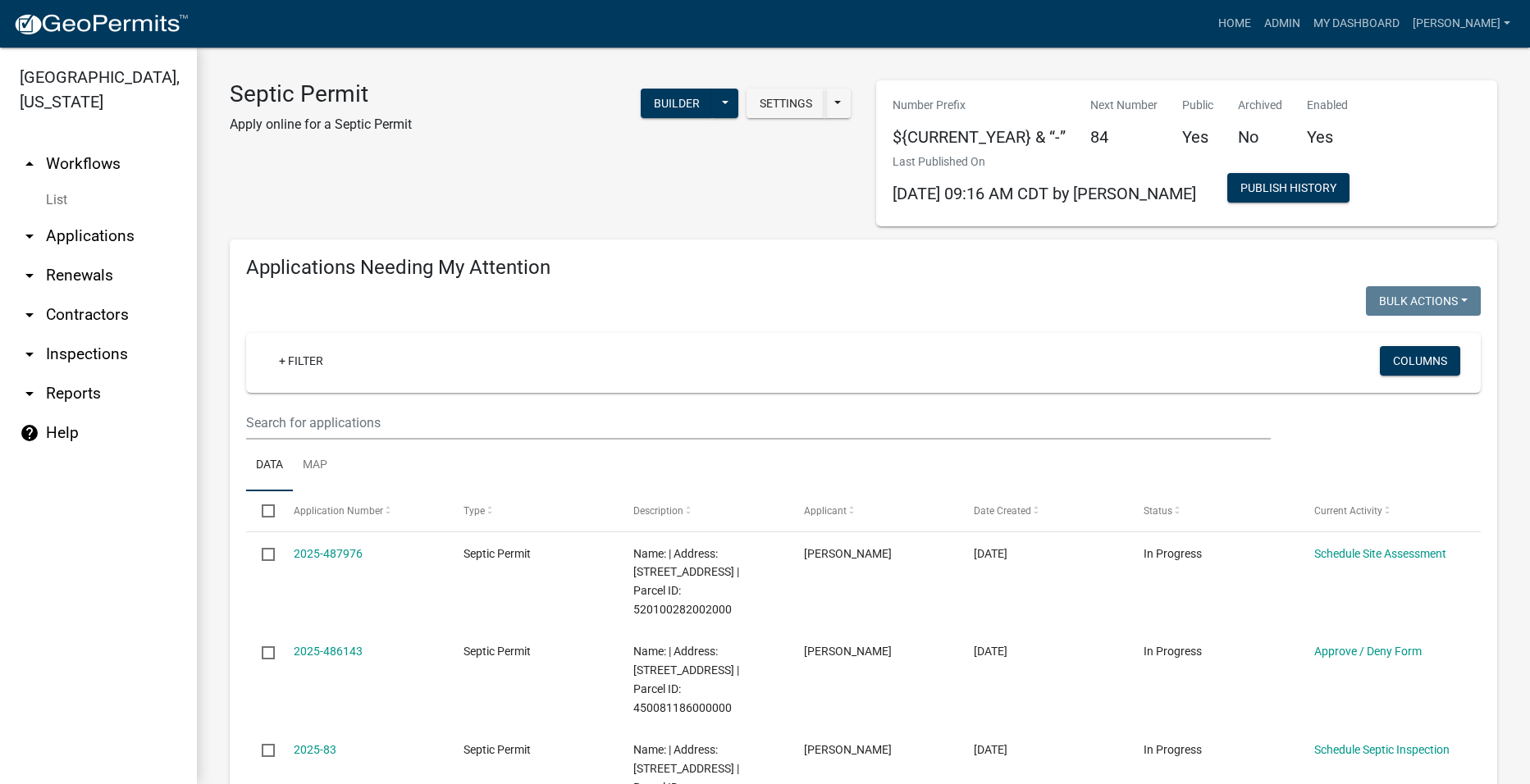
click at [103, 217] on link "arrow_drop_down Applications" at bounding box center [99, 236] width 197 height 40
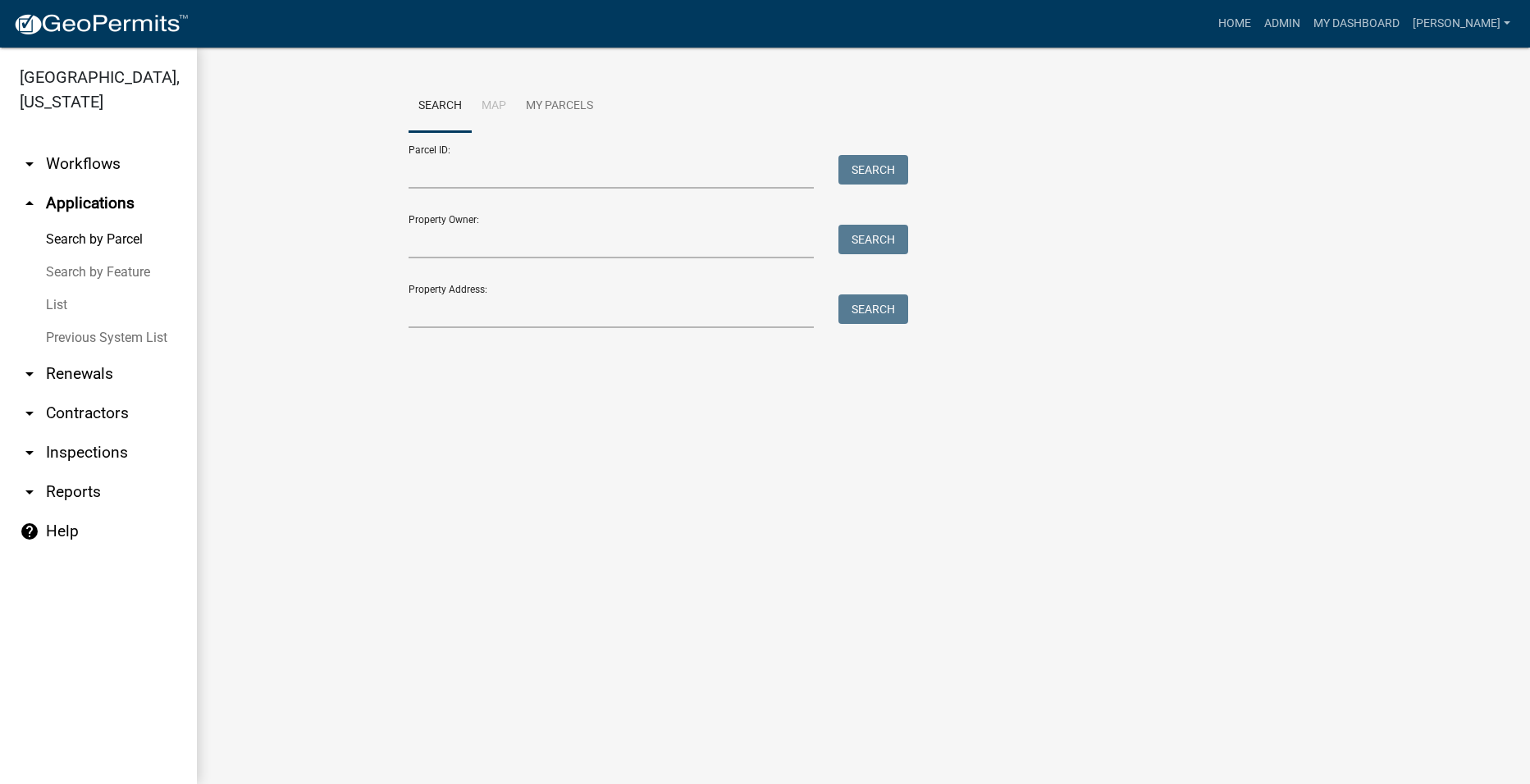
click at [29, 193] on icon "arrow_drop_up" at bounding box center [29, 203] width 19 height 19
click at [30, 154] on icon "arrow_drop_down" at bounding box center [29, 163] width 19 height 19
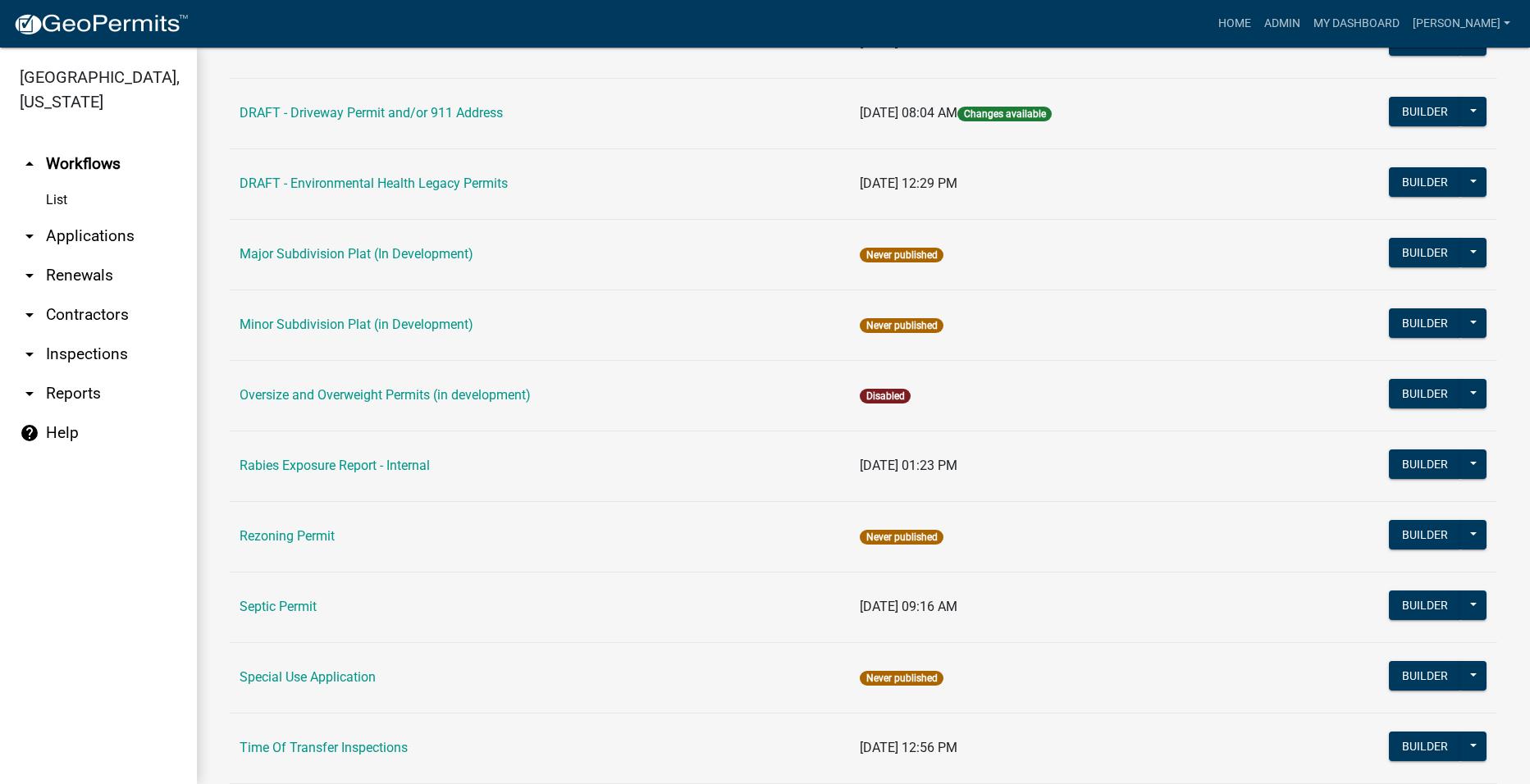
scroll to position [656, 0]
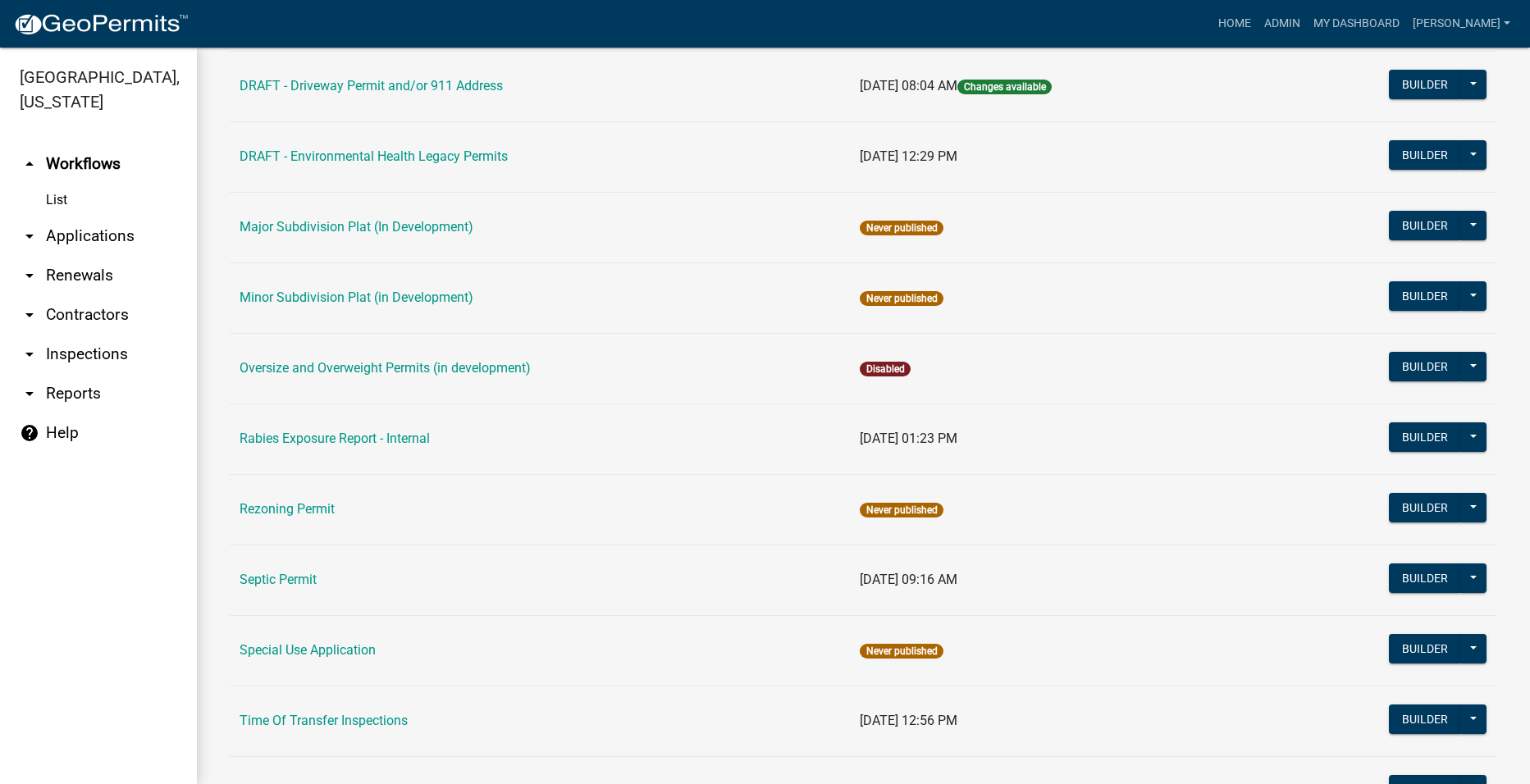
click at [279, 560] on td "Septic Permit" at bounding box center [540, 579] width 620 height 71
click at [280, 570] on td "Septic Permit" at bounding box center [540, 579] width 620 height 71
click at [280, 574] on link "Septic Permit" at bounding box center [279, 579] width 77 height 15
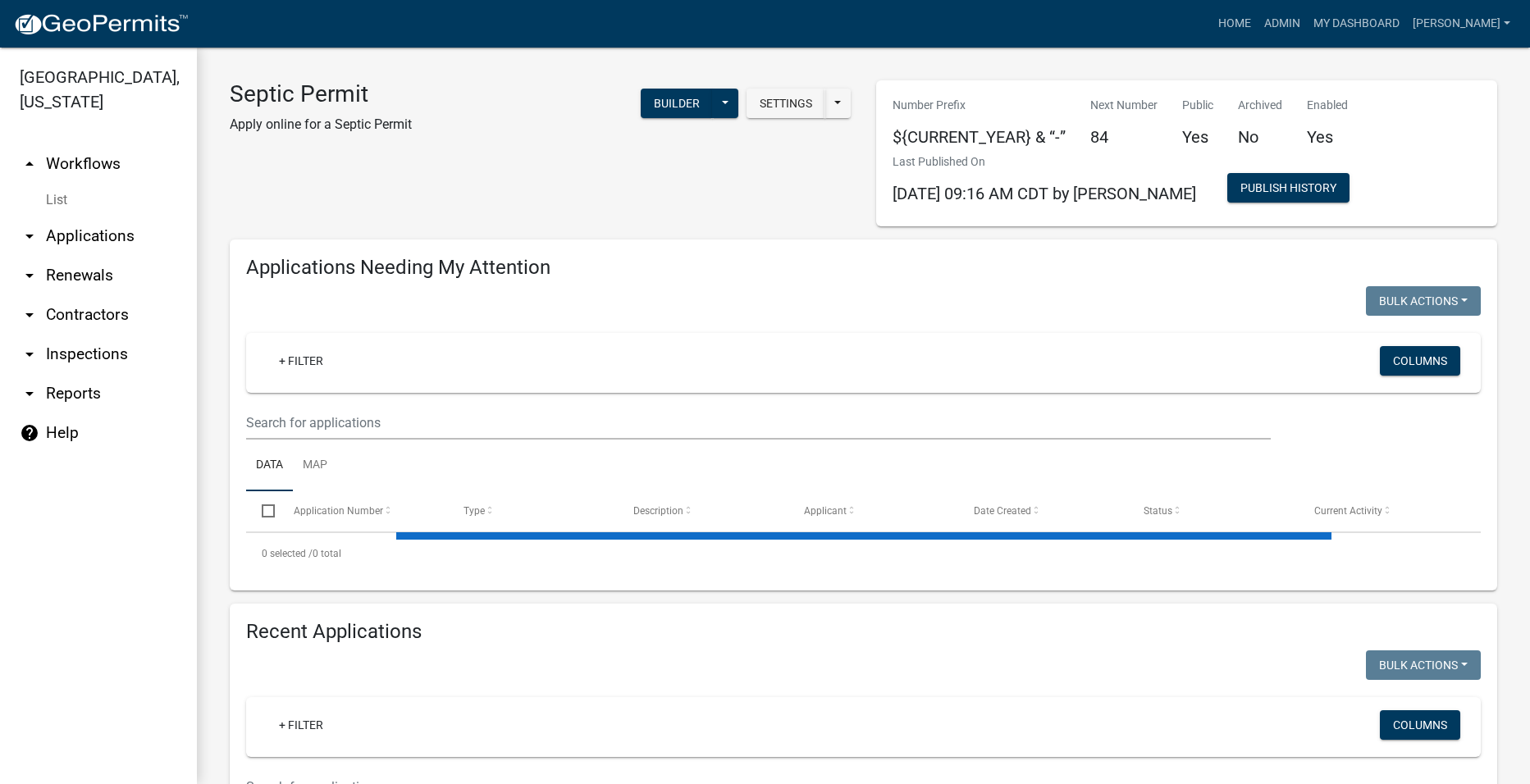
select select "2: 50"
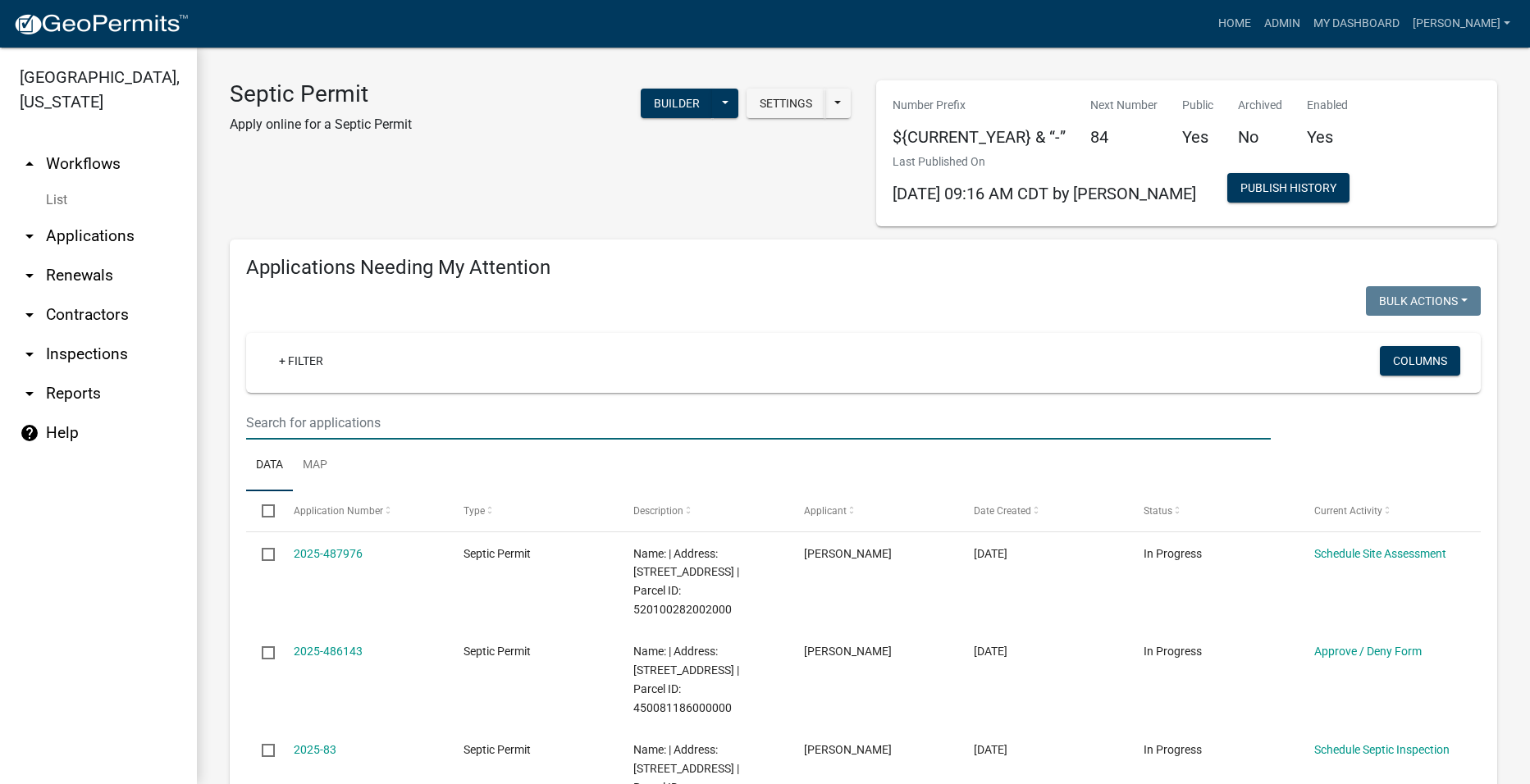
click at [282, 422] on input "text" at bounding box center [759, 422] width 1025 height 34
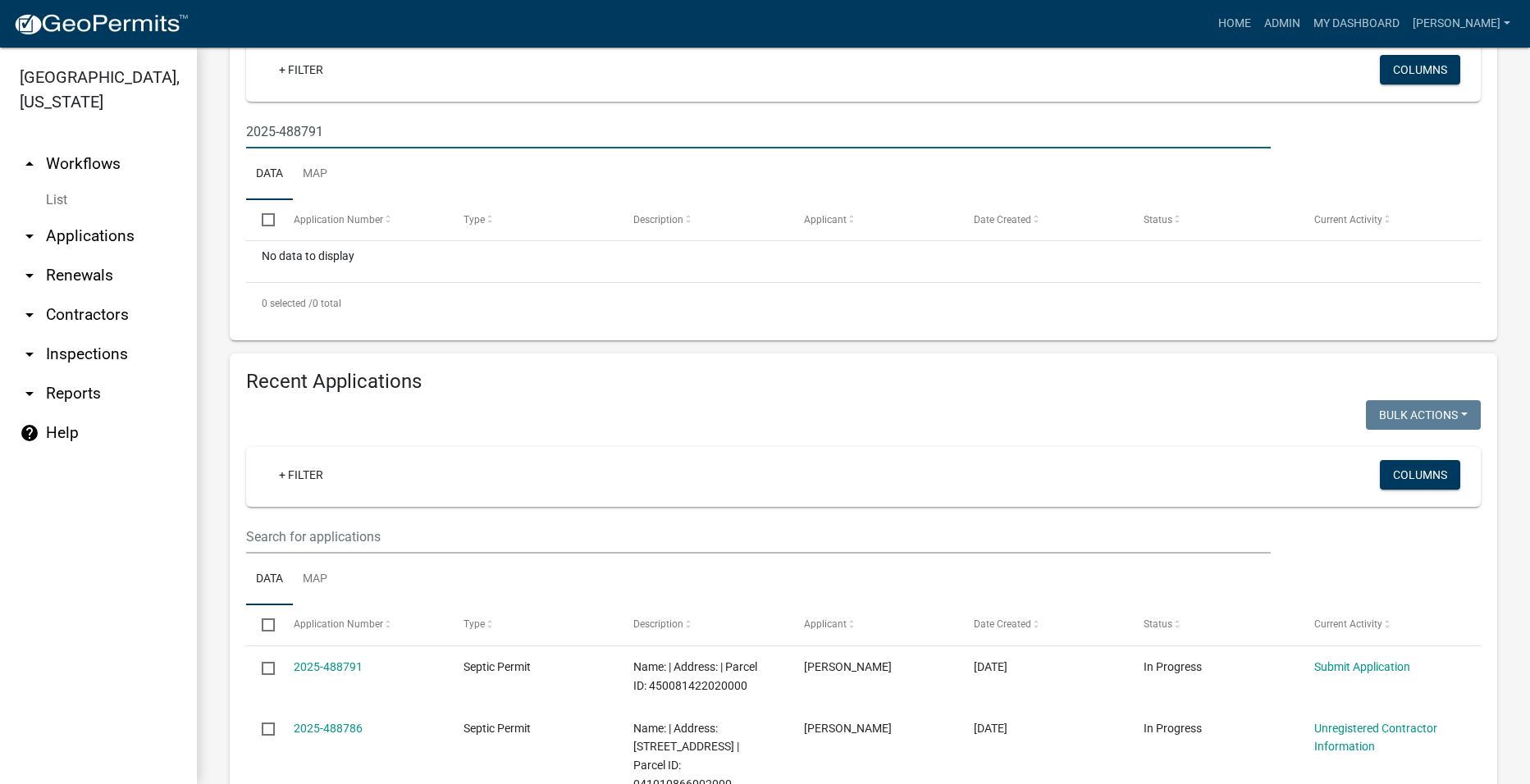
scroll to position [328, 0]
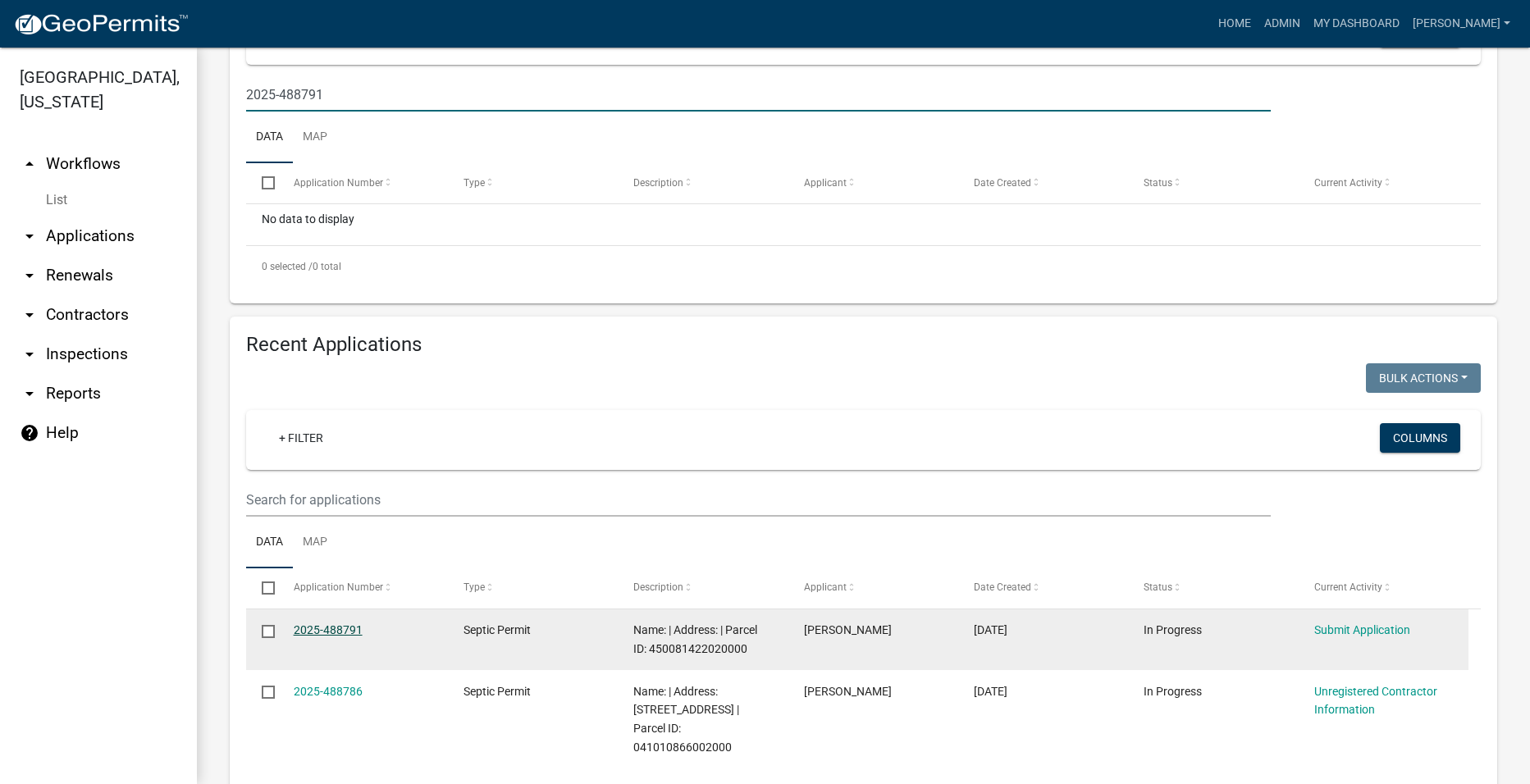
type input "2025-488791"
click at [340, 630] on link "2025-488791" at bounding box center [328, 630] width 69 height 14
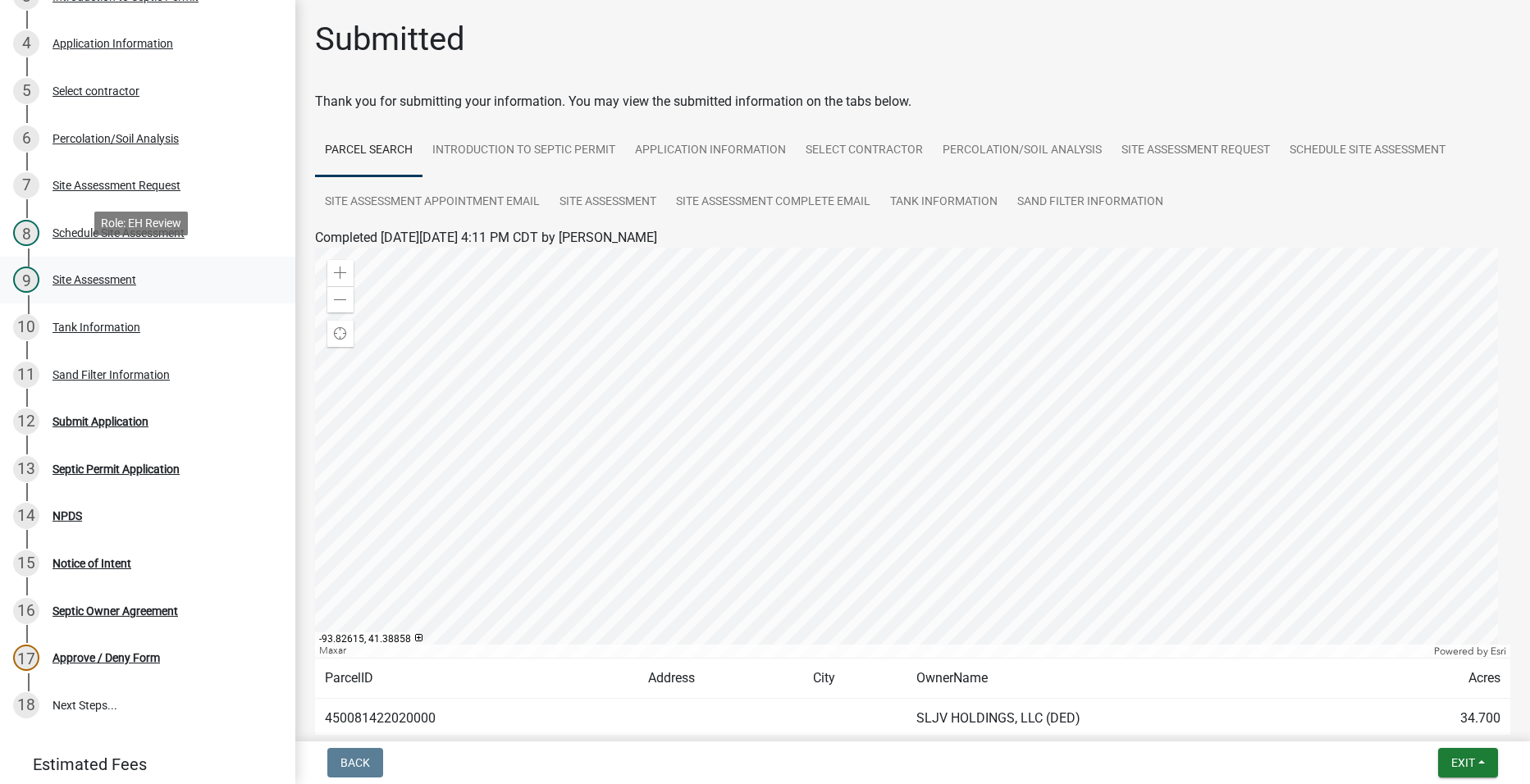
scroll to position [328, 0]
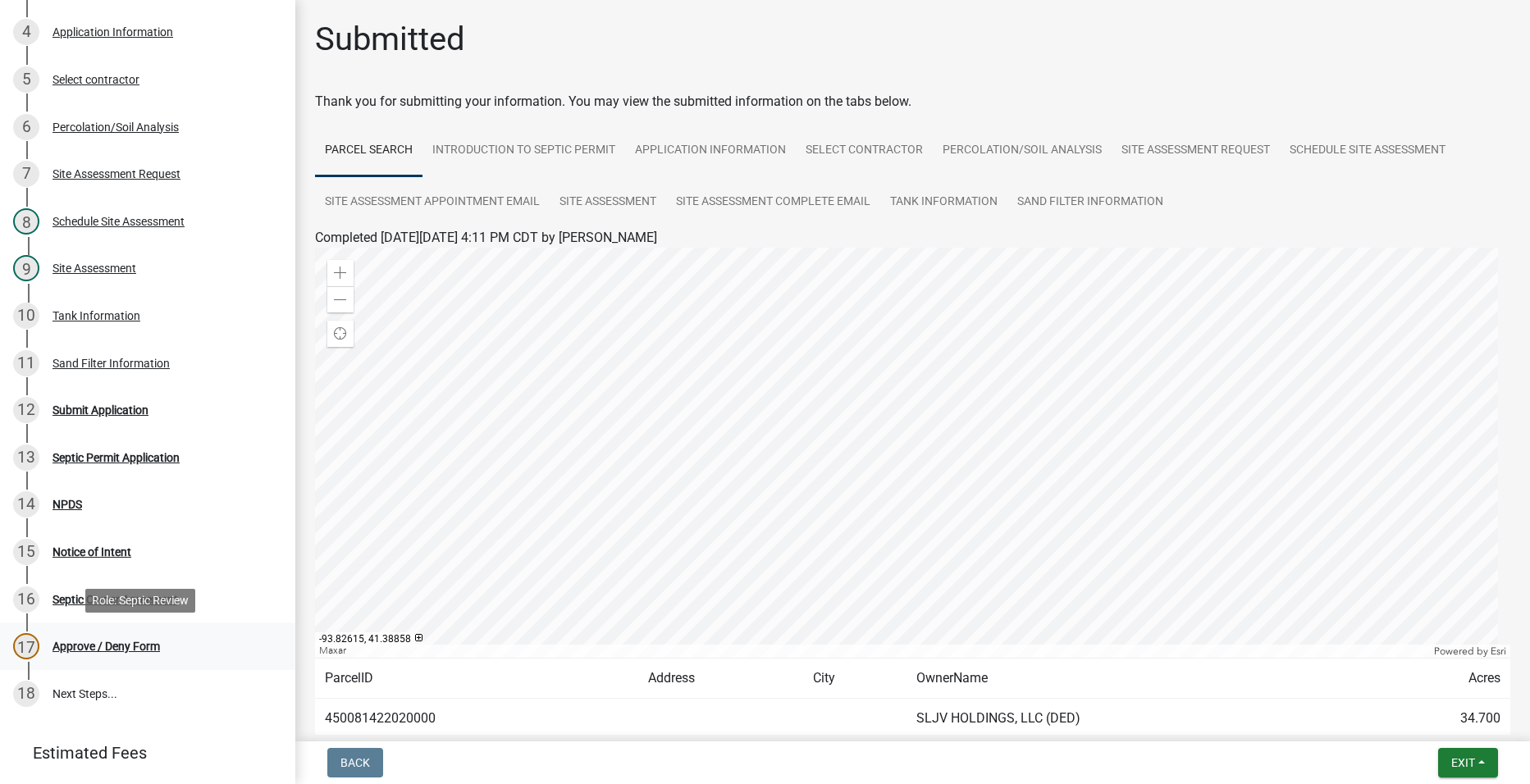
click at [93, 641] on div "Approve / Deny Form" at bounding box center [105, 647] width 107 height 12
click at [86, 400] on div "12 Submit Application" at bounding box center [141, 410] width 256 height 26
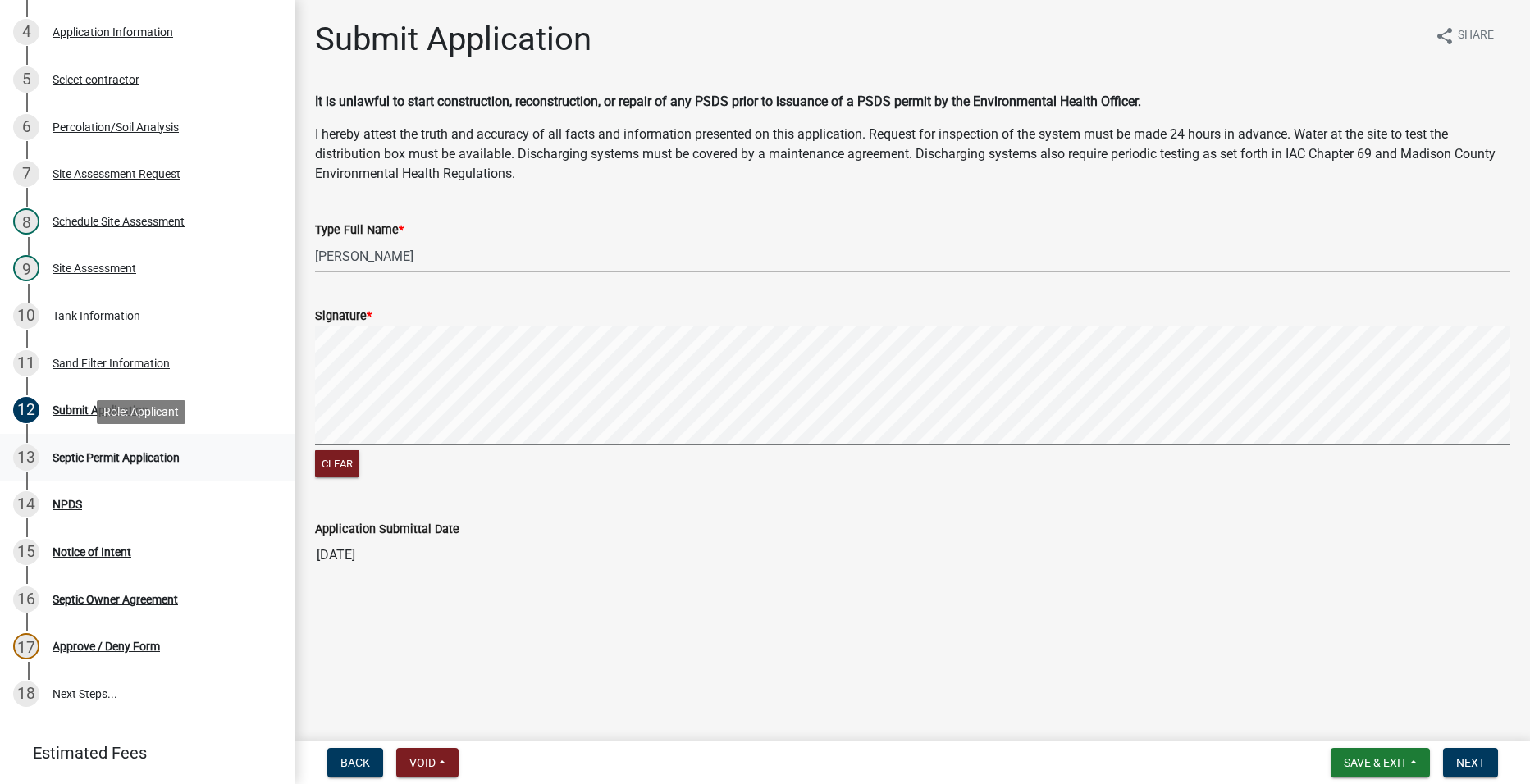
click at [86, 450] on link "13 Septic Permit Application" at bounding box center [147, 457] width 295 height 47
click at [81, 456] on div "Septic Permit Application" at bounding box center [115, 457] width 127 height 12
click at [72, 499] on div "NPDS" at bounding box center [67, 505] width 30 height 12
click at [74, 543] on div "15 Notice of Intent" at bounding box center [141, 551] width 256 height 26
click at [73, 592] on div "16 Septic Owner Agreement" at bounding box center [141, 599] width 256 height 26
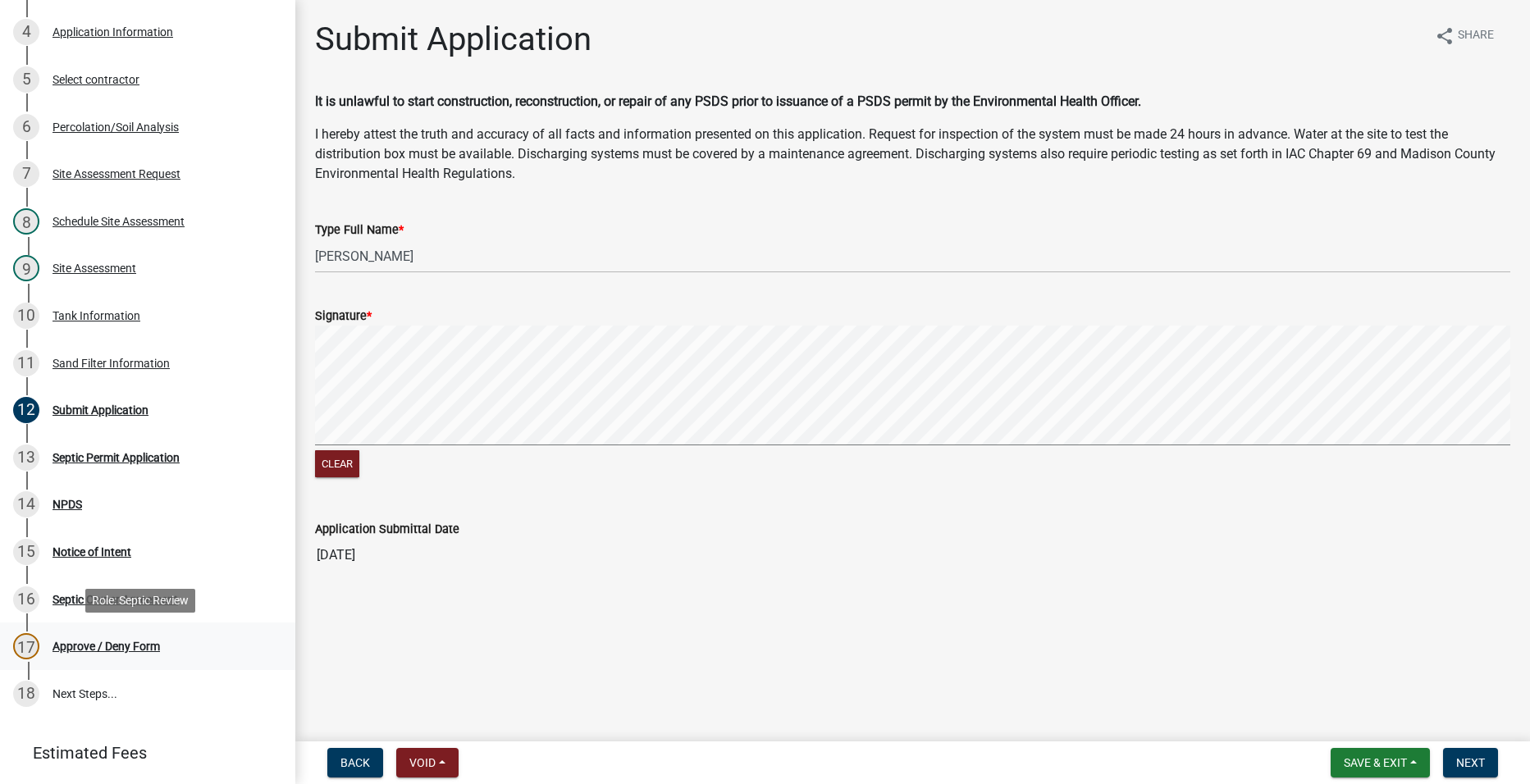
click at [76, 635] on div "17 Approve / Deny Form" at bounding box center [141, 646] width 256 height 26
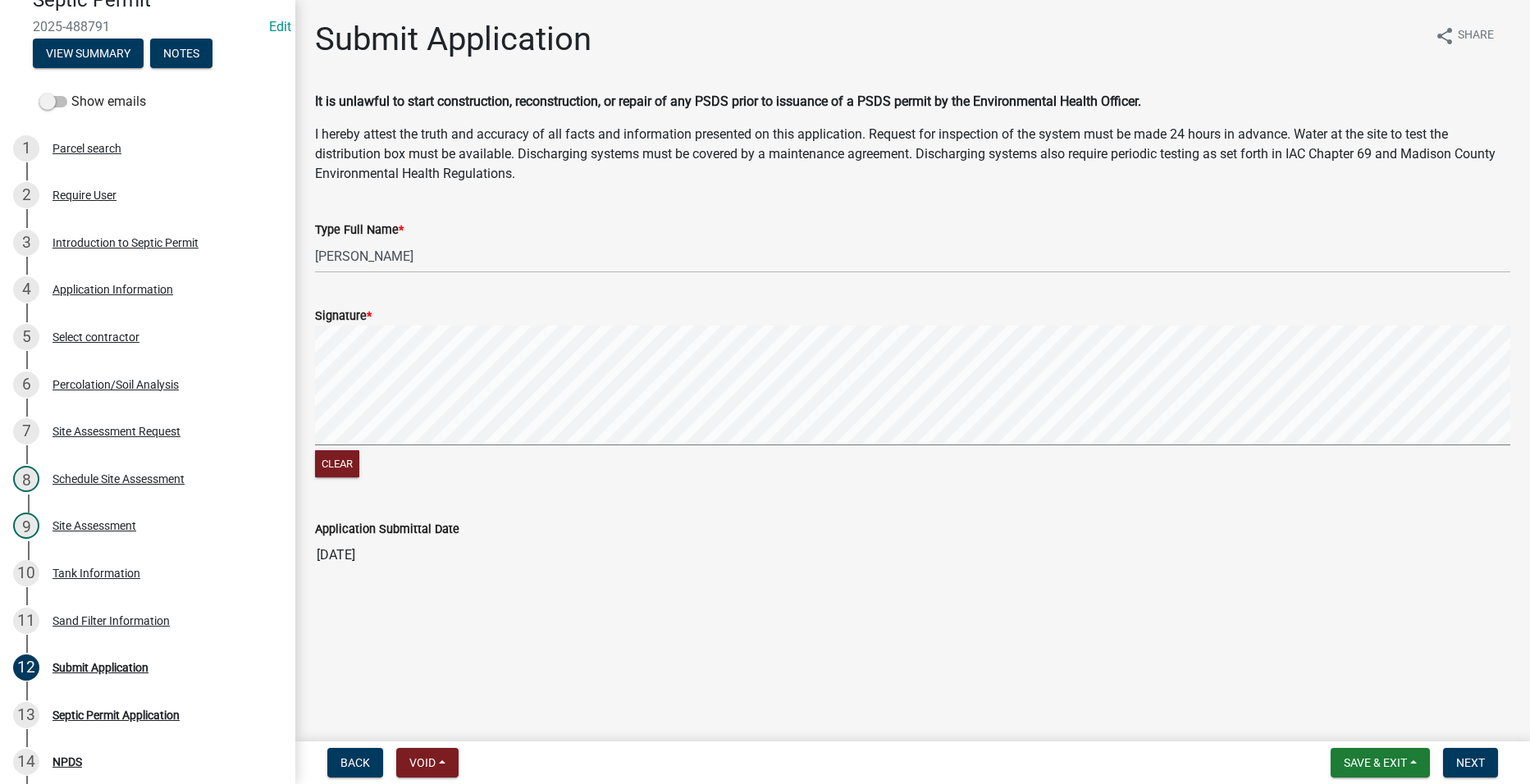
scroll to position [0, 0]
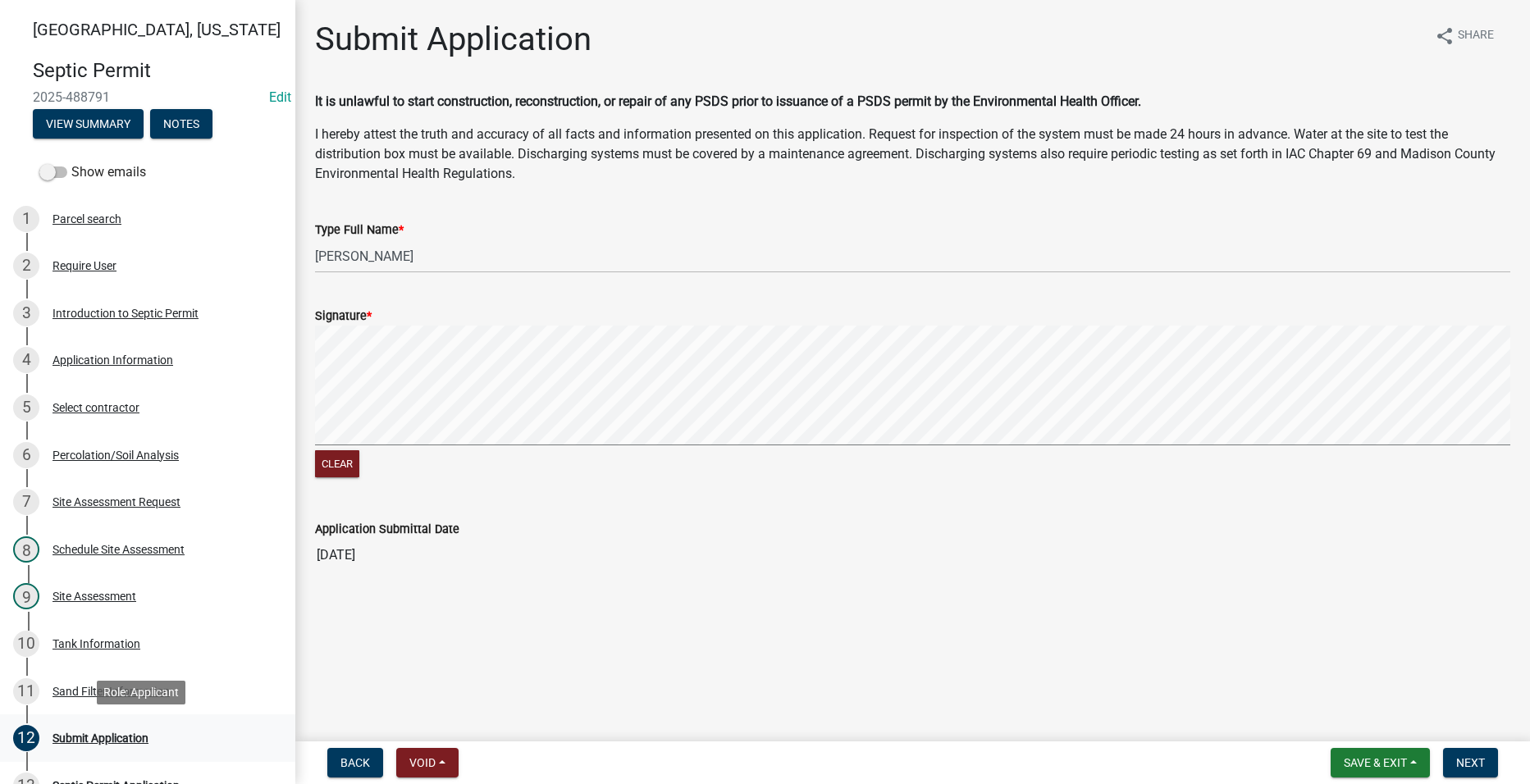
click at [104, 738] on div "Submit Application" at bounding box center [100, 739] width 96 height 12
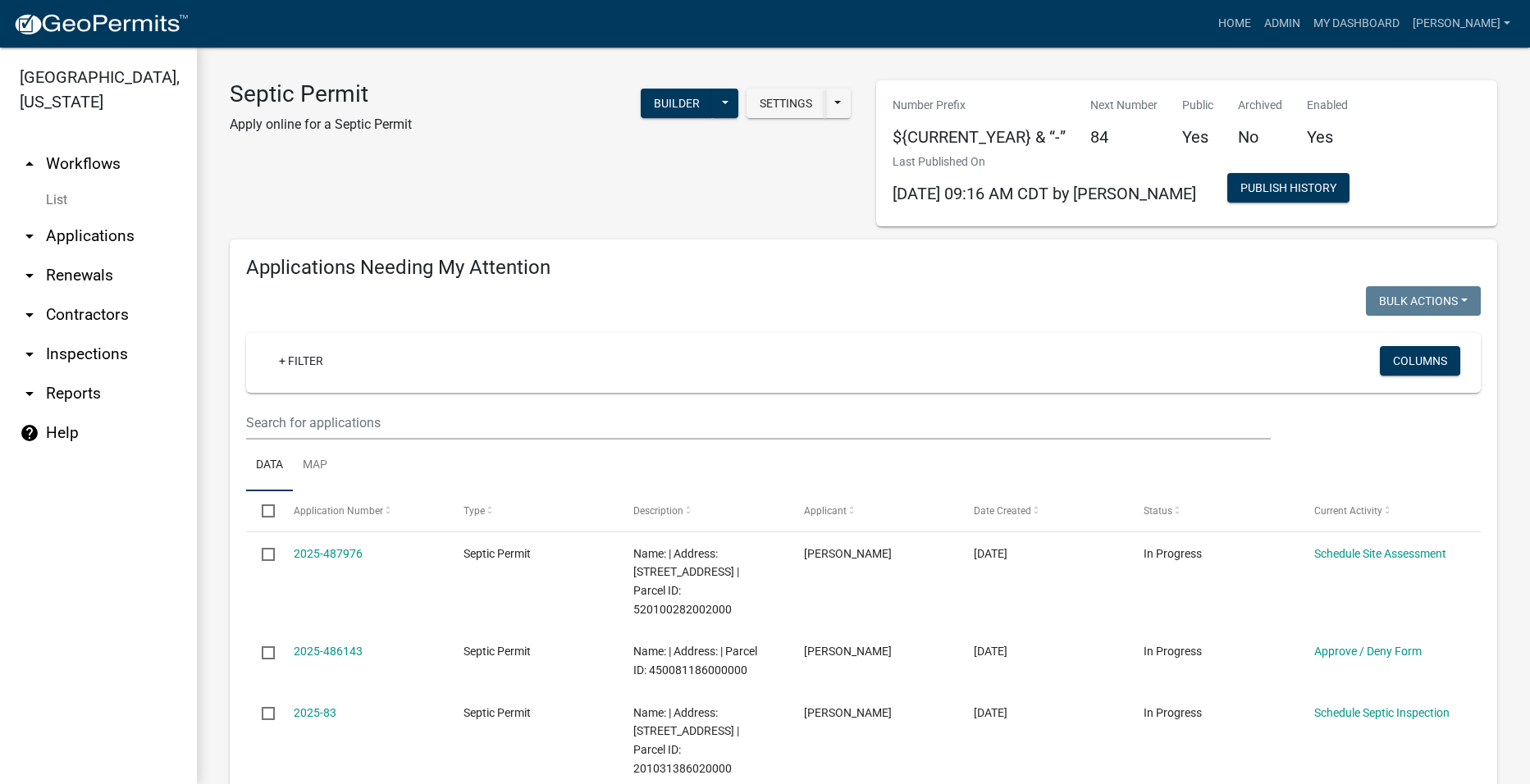
select select "2: 50"
